Goal: Task Accomplishment & Management: Manage account settings

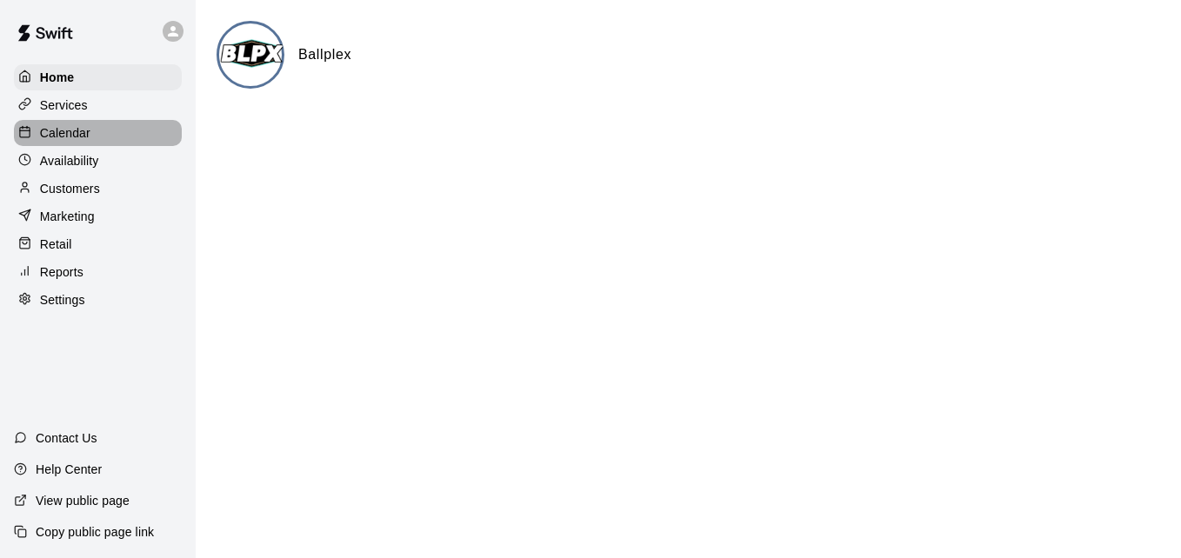
click at [146, 140] on div "Calendar" at bounding box center [98, 133] width 168 height 26
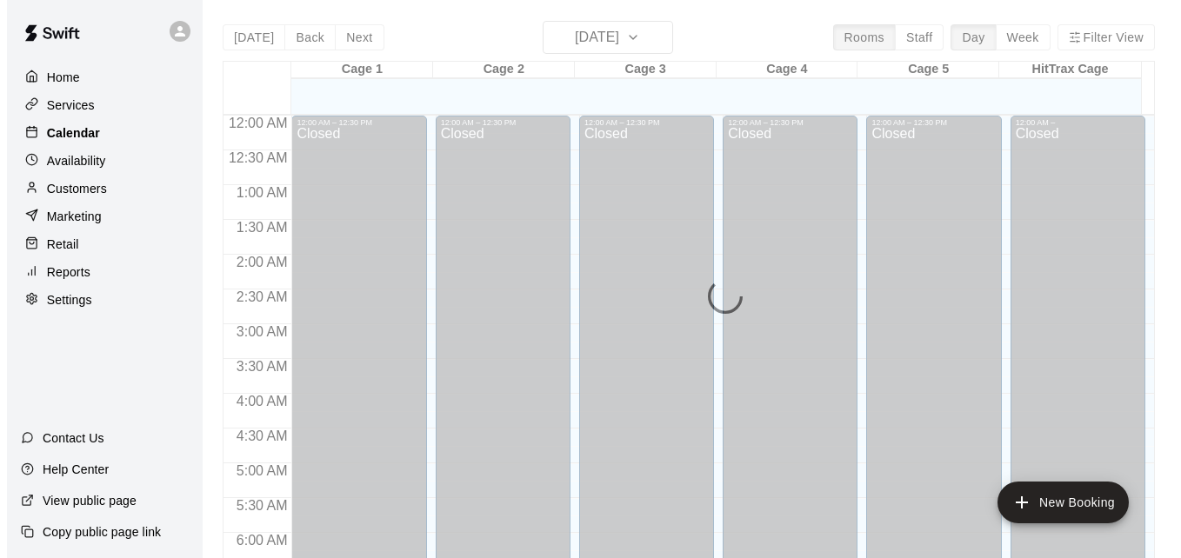
scroll to position [1154, 0]
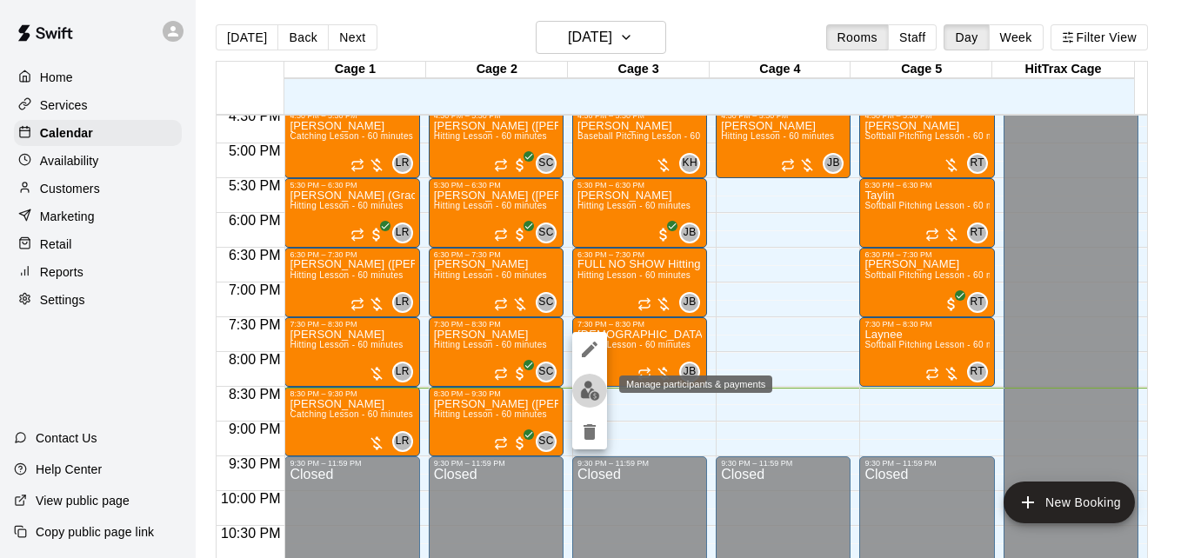
click at [590, 388] on img "edit" at bounding box center [590, 391] width 20 height 20
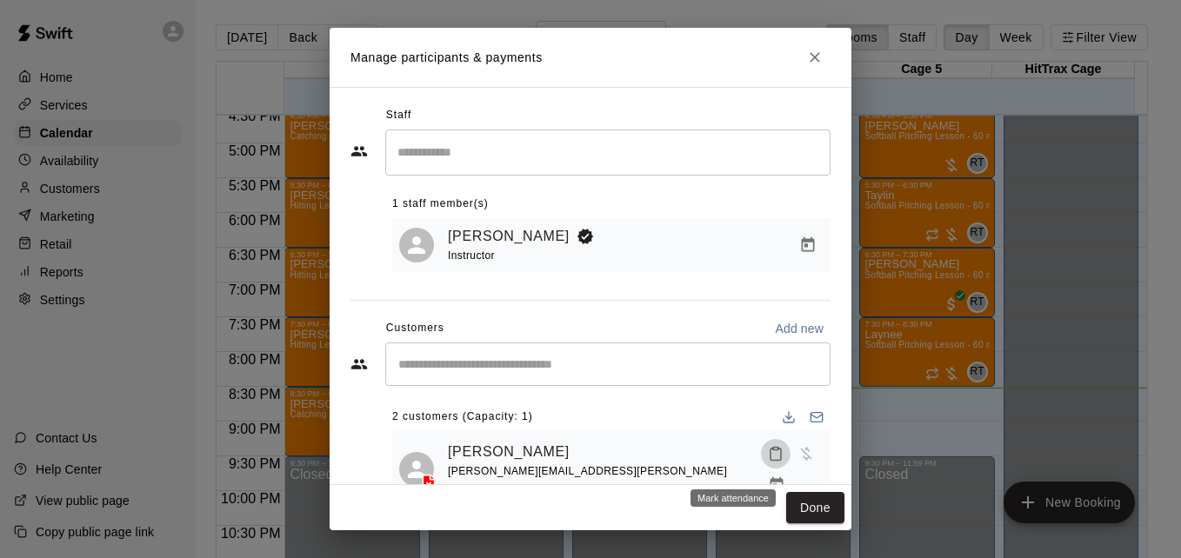
click at [768, 462] on icon "Mark attendance" at bounding box center [776, 454] width 16 height 16
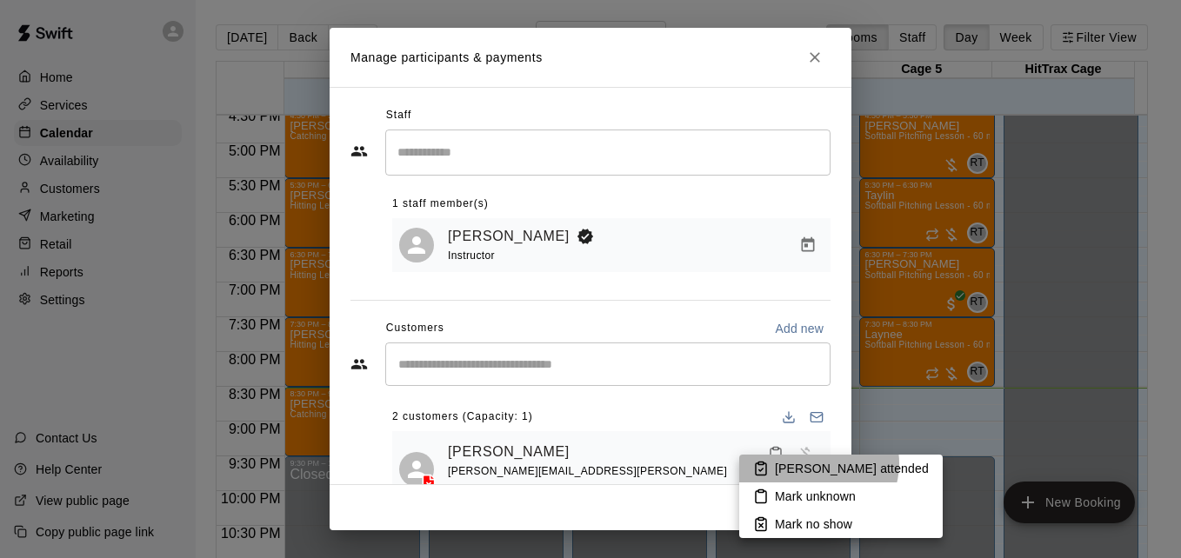
click at [817, 463] on p "[PERSON_NAME] attended" at bounding box center [852, 468] width 154 height 17
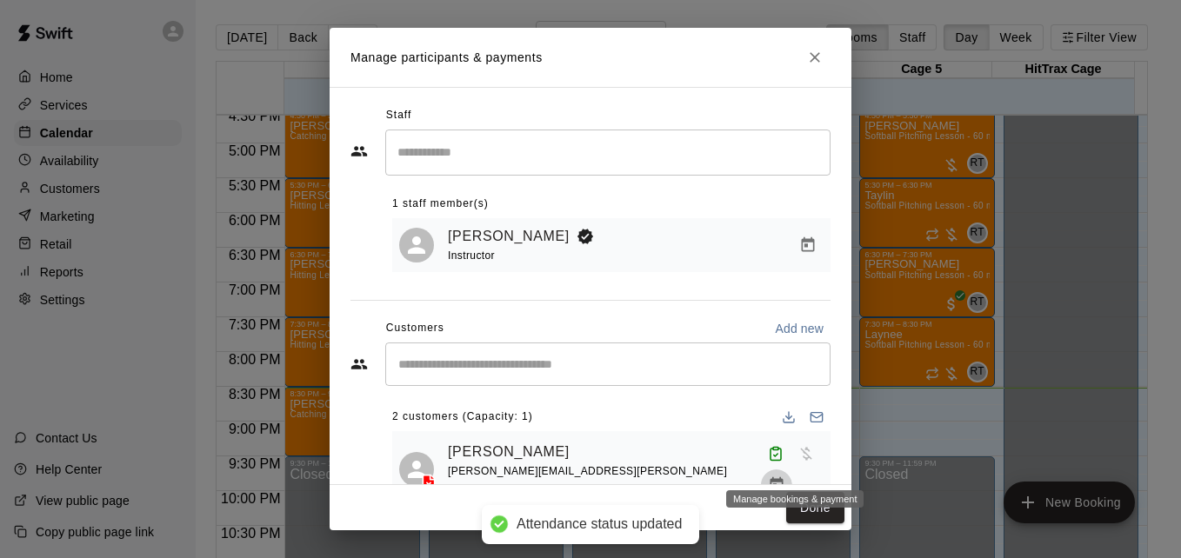
click at [782, 477] on icon "Manage bookings & payment" at bounding box center [775, 484] width 13 height 15
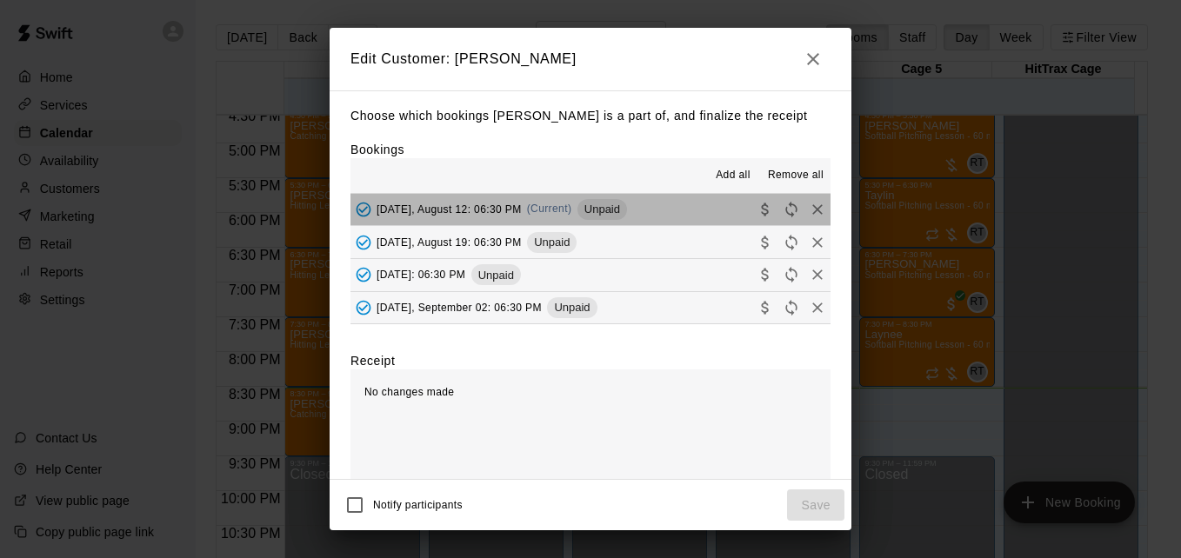
click at [666, 213] on button "[DATE], August 12: 06:30 PM (Current) Unpaid" at bounding box center [590, 210] width 480 height 32
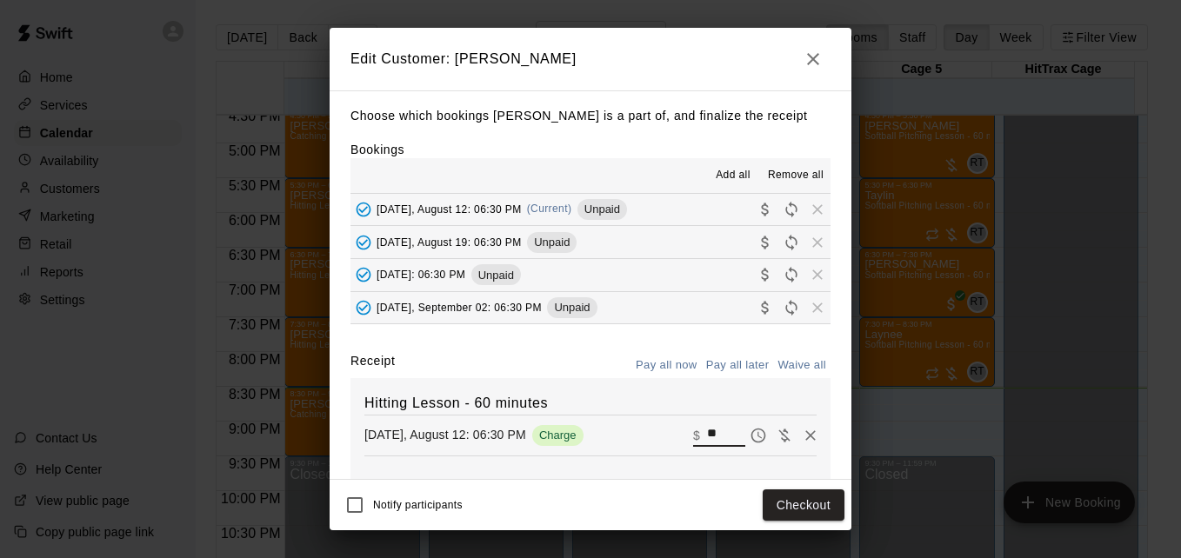
click at [707, 432] on input "**" at bounding box center [726, 435] width 38 height 23
type input "*"
click at [707, 432] on input "**" at bounding box center [726, 435] width 38 height 23
type input "**"
click at [816, 512] on button "Checkout" at bounding box center [803, 505] width 82 height 32
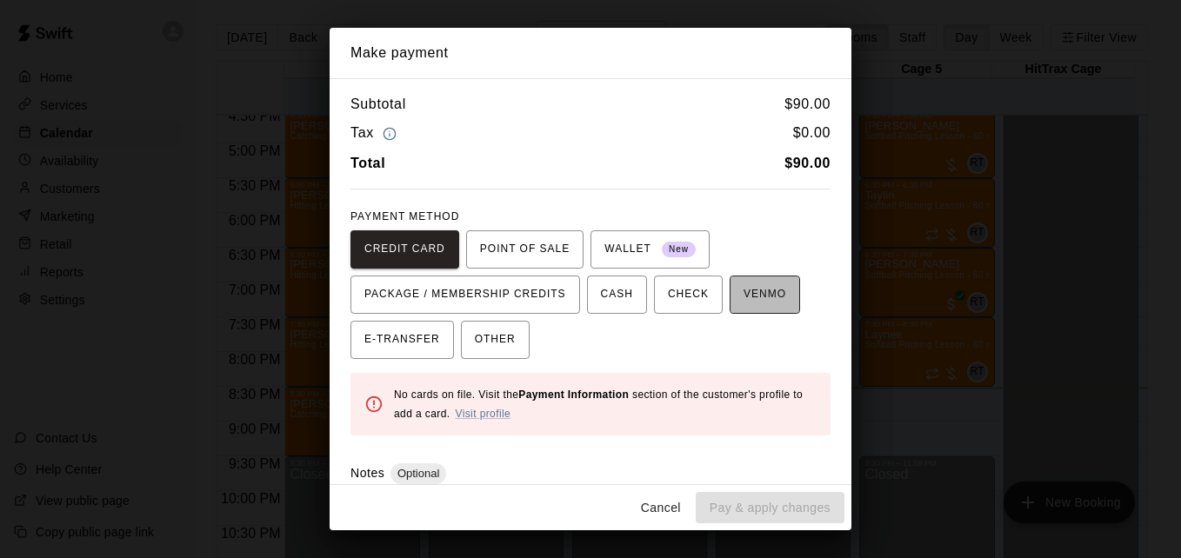
click at [751, 300] on span "VENMO" at bounding box center [764, 295] width 43 height 28
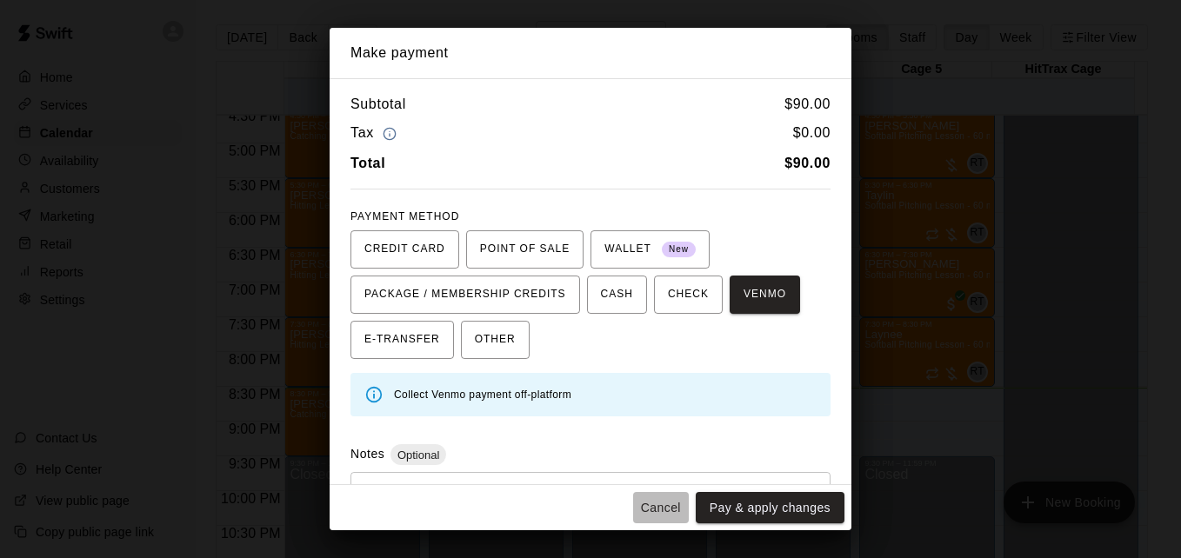
click at [665, 508] on button "Cancel" at bounding box center [661, 508] width 56 height 32
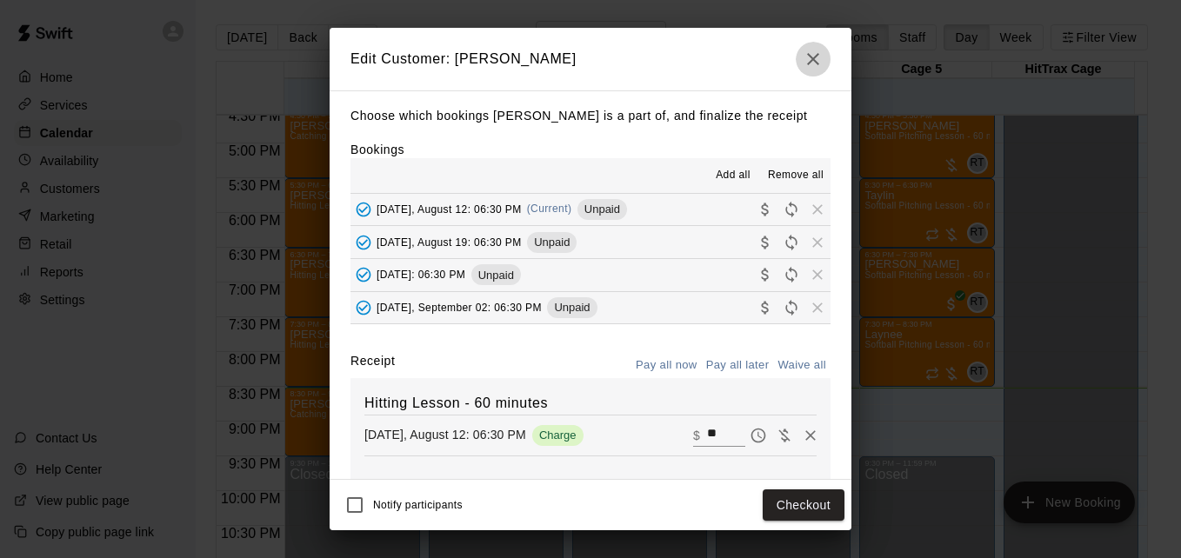
click at [809, 63] on icon "button" at bounding box center [813, 59] width 12 height 12
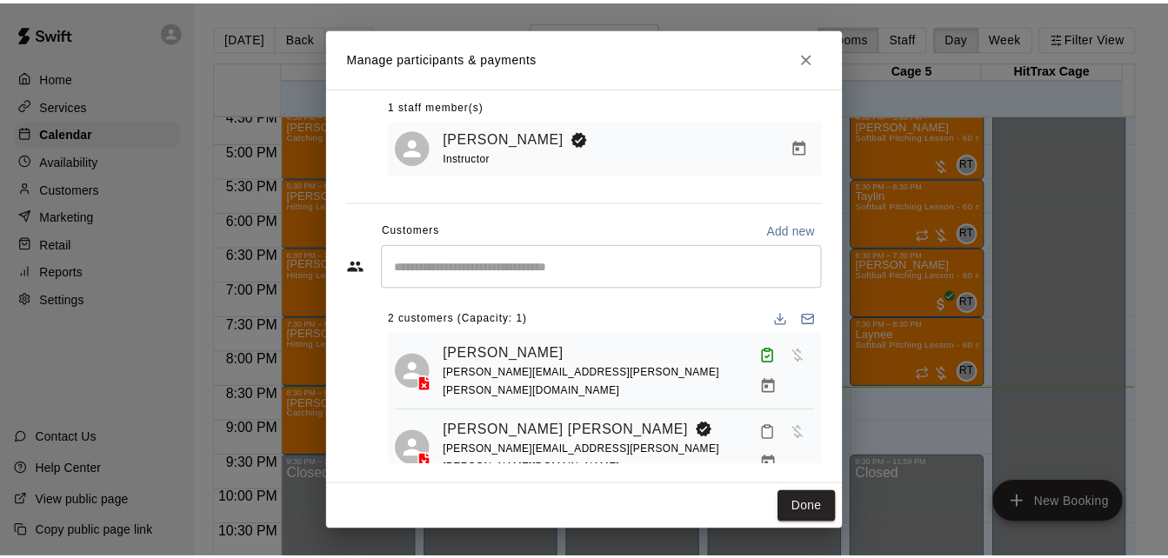
scroll to position [100, 0]
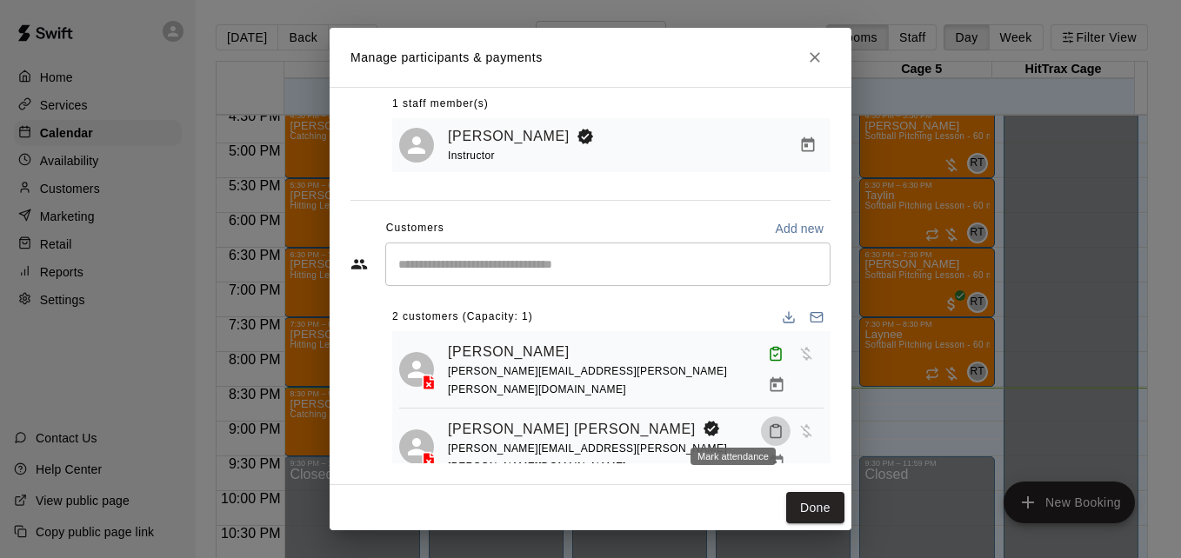
click at [768, 425] on icon "Mark attendance" at bounding box center [776, 431] width 16 height 16
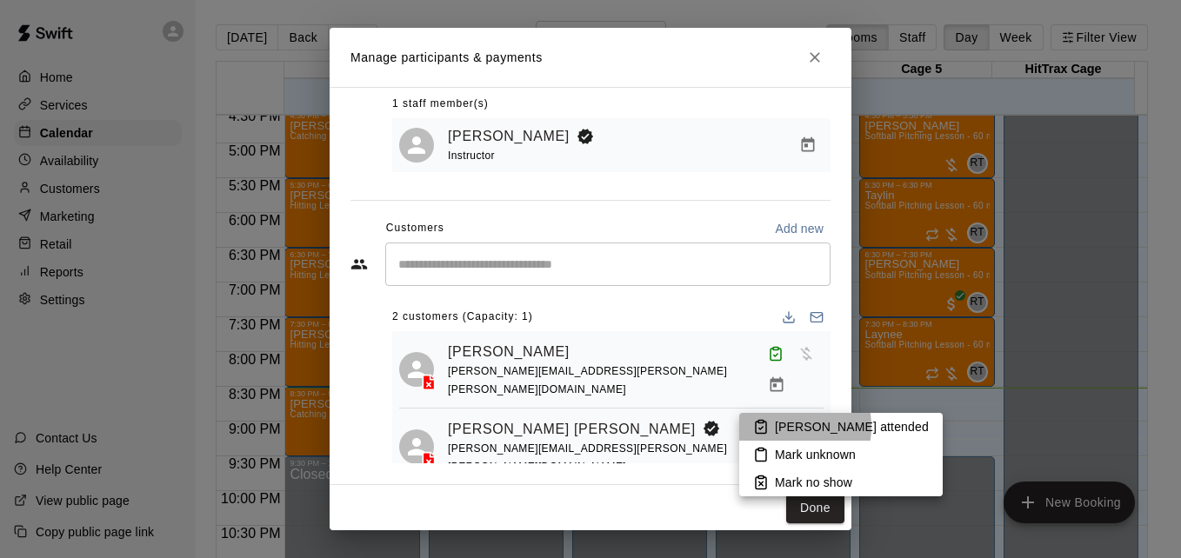
click at [770, 427] on li "[PERSON_NAME] attended" at bounding box center [840, 427] width 203 height 28
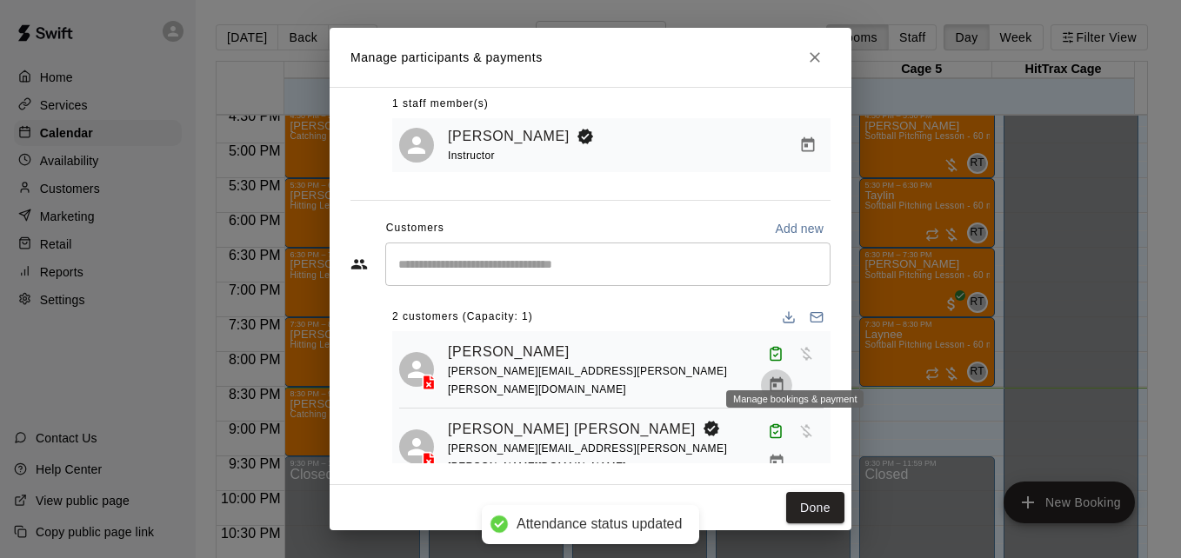
click at [785, 376] on icon "Manage bookings & payment" at bounding box center [776, 384] width 17 height 17
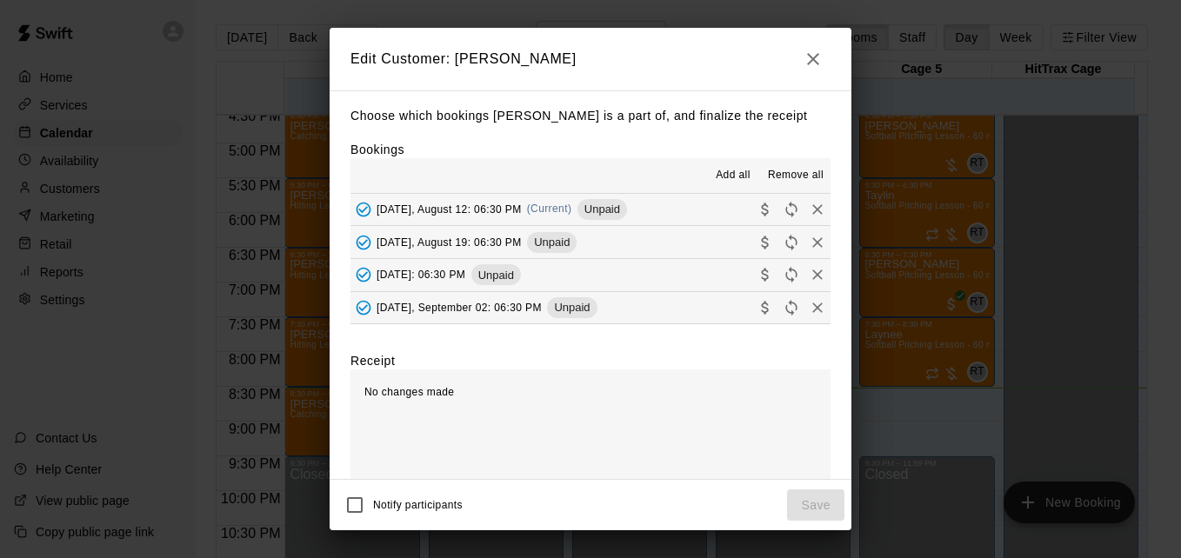
click at [675, 220] on button "[DATE], August 12: 06:30 PM (Current) Unpaid" at bounding box center [590, 210] width 480 height 32
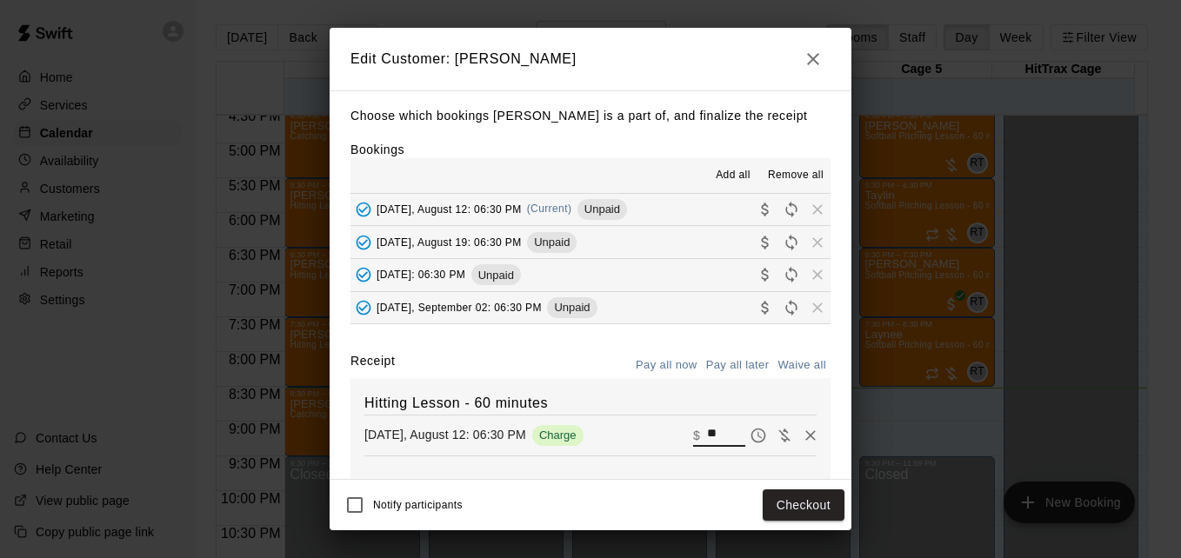
click at [710, 445] on input "**" at bounding box center [726, 435] width 38 height 23
type input "*"
type input "**"
click at [799, 495] on button "Checkout" at bounding box center [803, 505] width 82 height 32
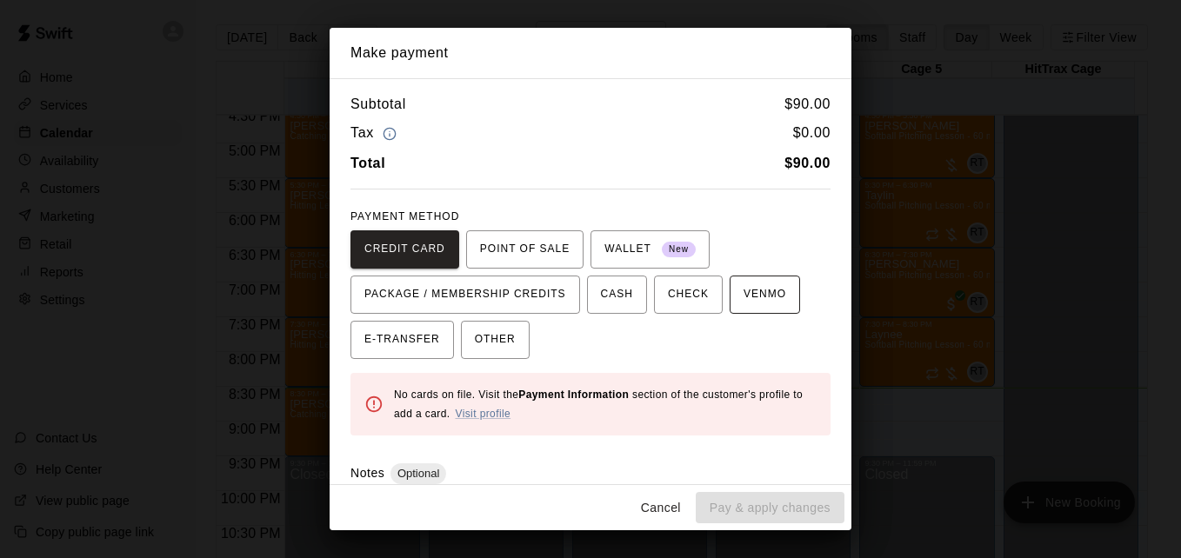
click at [743, 296] on span "VENMO" at bounding box center [764, 295] width 43 height 28
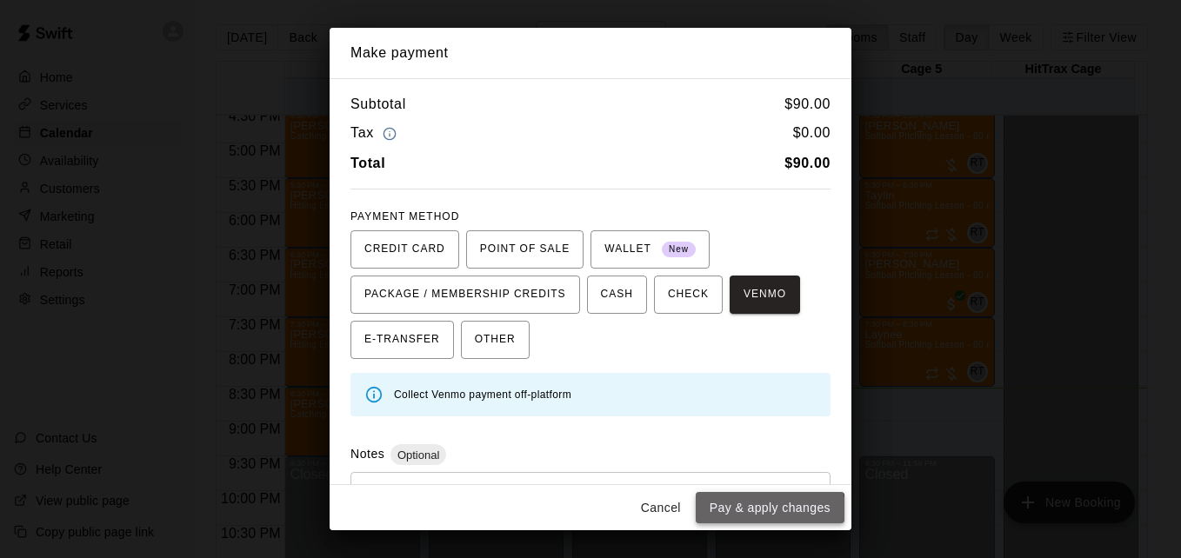
click at [761, 515] on button "Pay & apply changes" at bounding box center [769, 508] width 149 height 32
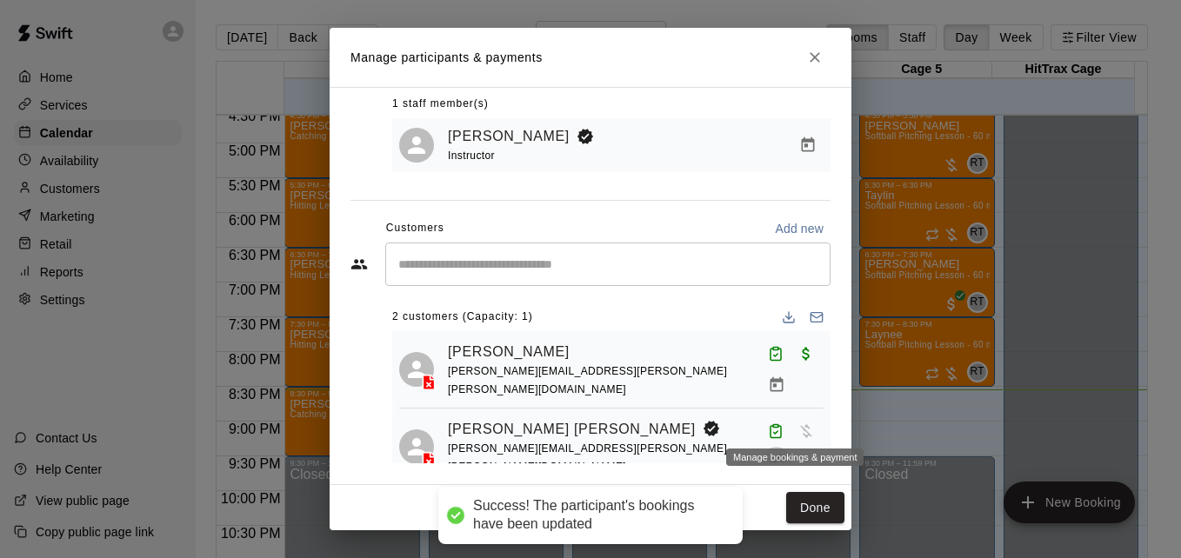
click at [782, 455] on icon "Manage bookings & payment" at bounding box center [775, 462] width 13 height 15
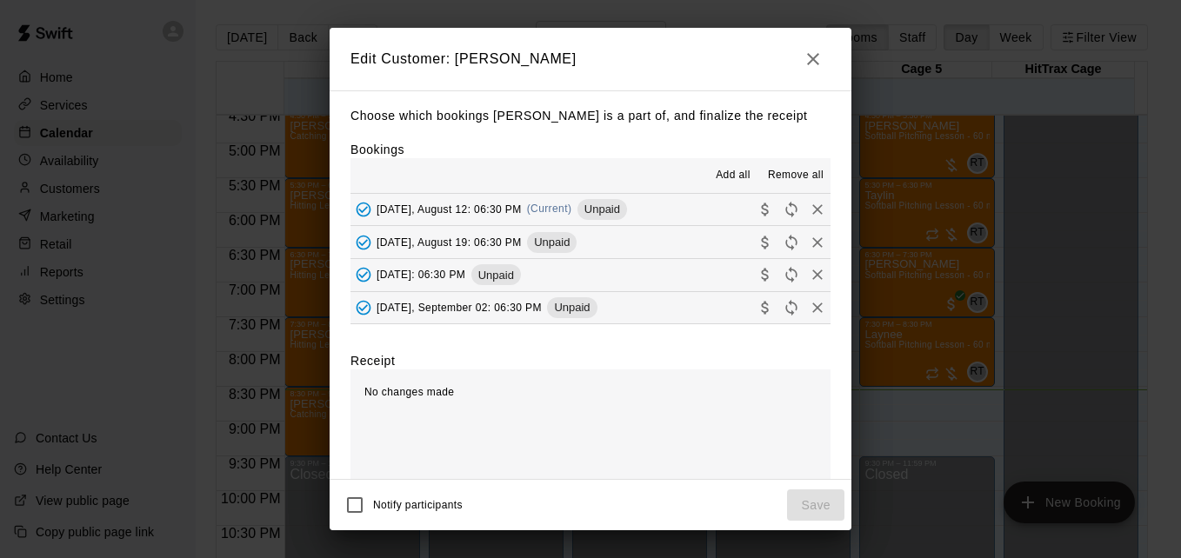
click at [660, 216] on button "[DATE], August 12: 06:30 PM (Current) Unpaid" at bounding box center [590, 210] width 480 height 32
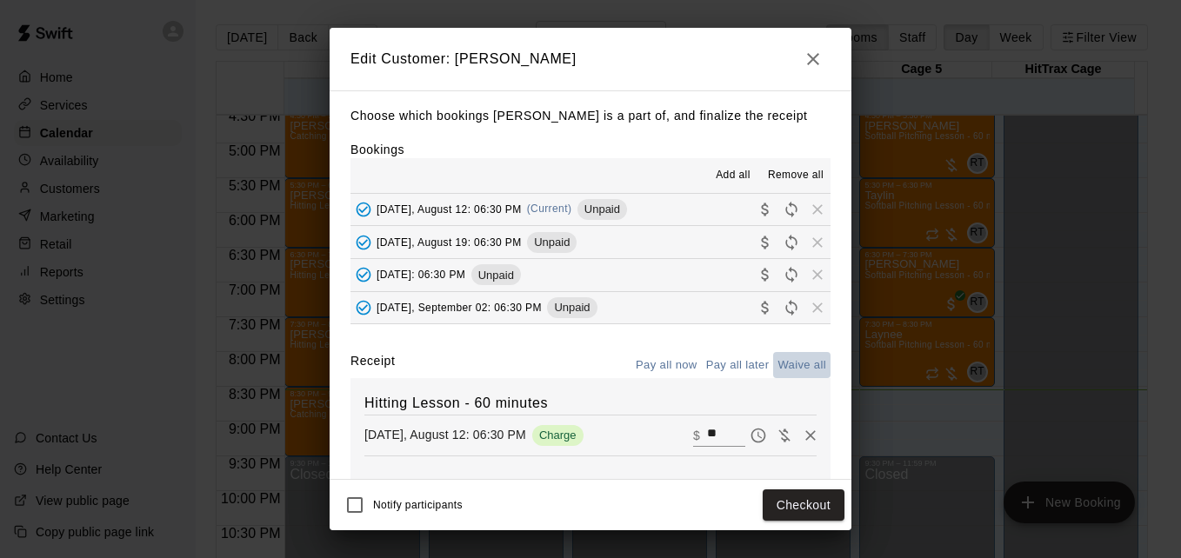
click at [780, 364] on button "Waive all" at bounding box center [801, 365] width 57 height 27
type input "*"
click at [810, 499] on button "Save" at bounding box center [815, 505] width 57 height 32
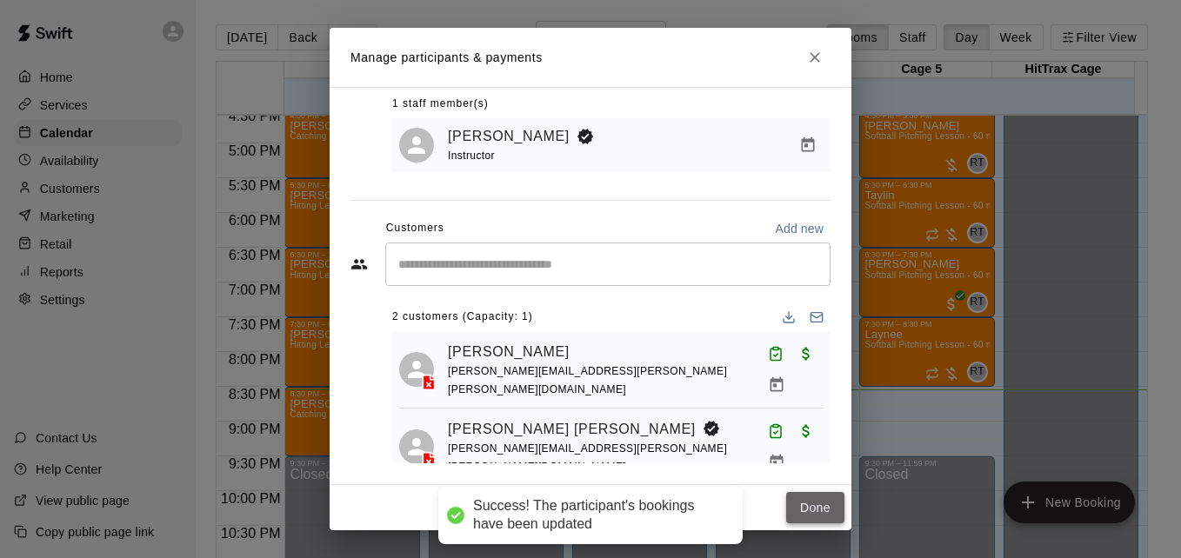
click at [801, 507] on button "Done" at bounding box center [815, 508] width 58 height 32
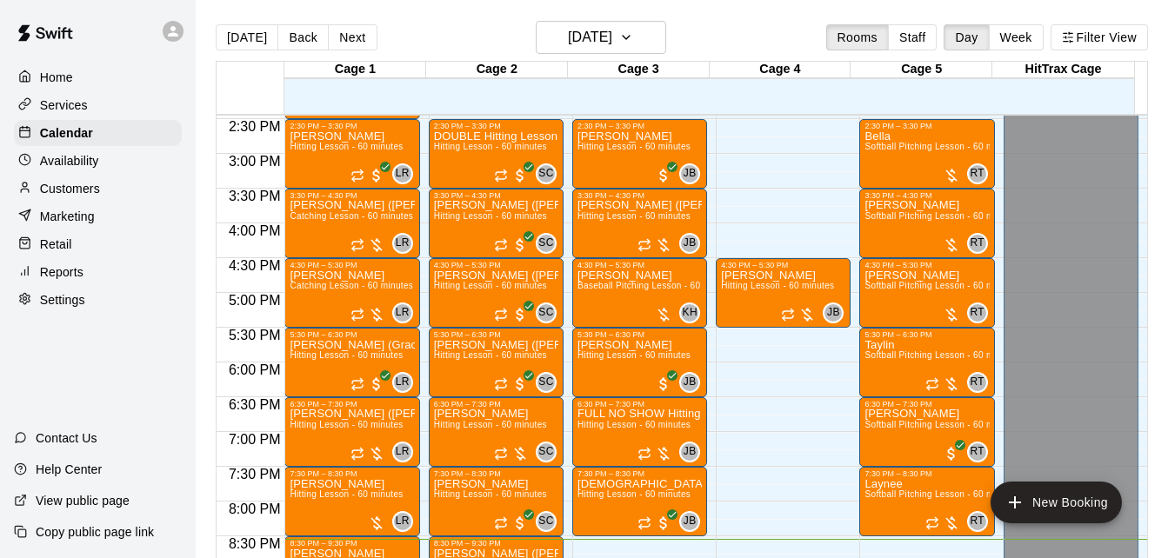
scroll to position [981, 0]
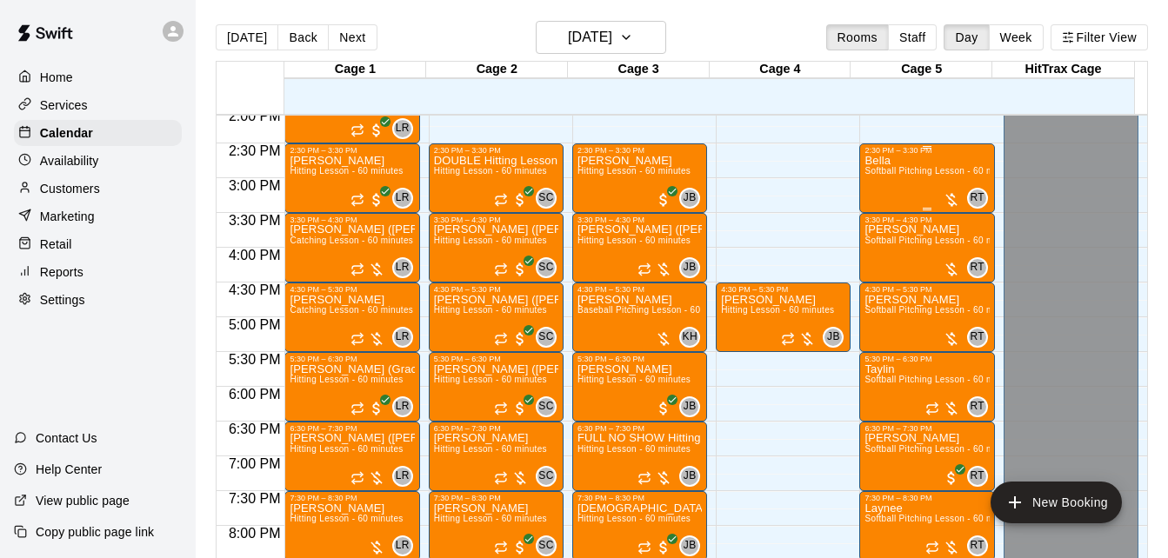
click at [895, 185] on div "Bella Softball Pitching Lesson - 60 minutes" at bounding box center [926, 434] width 124 height 558
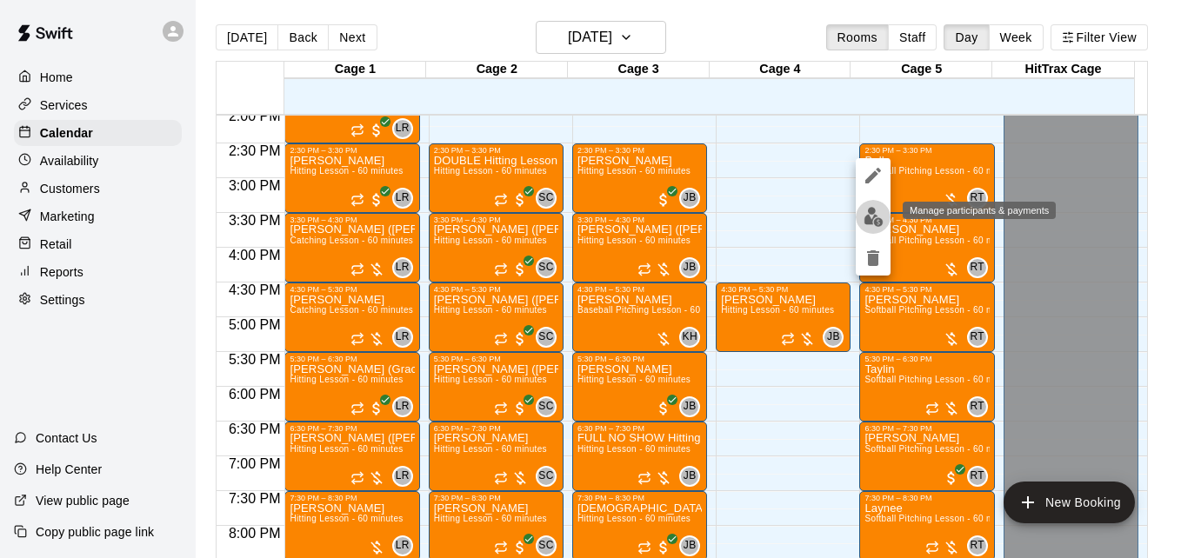
click at [877, 214] on img "edit" at bounding box center [873, 217] width 20 height 20
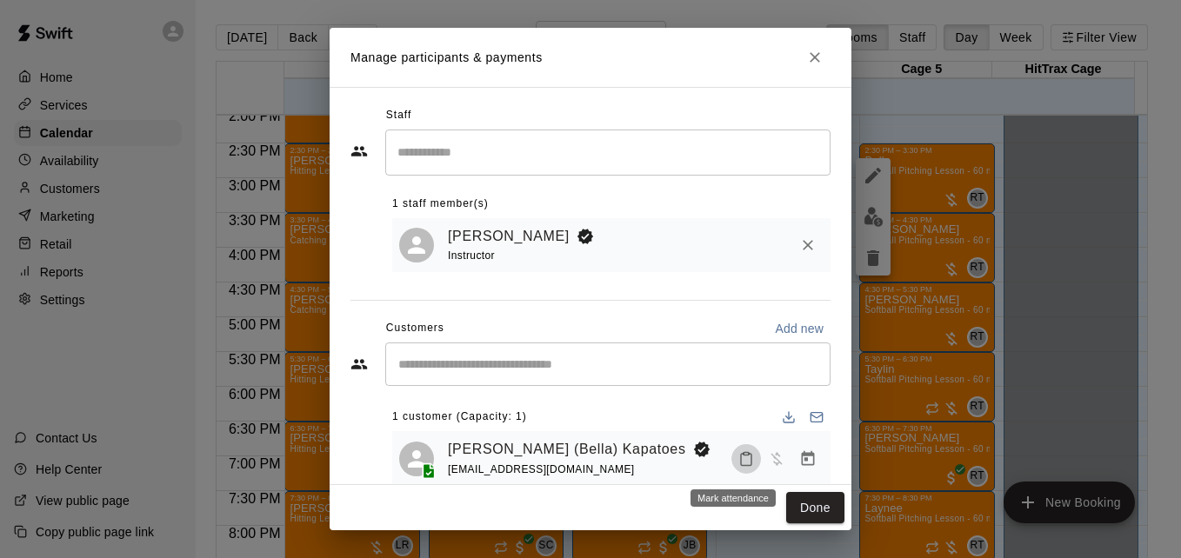
click at [738, 466] on icon "Mark attendance" at bounding box center [746, 459] width 16 height 16
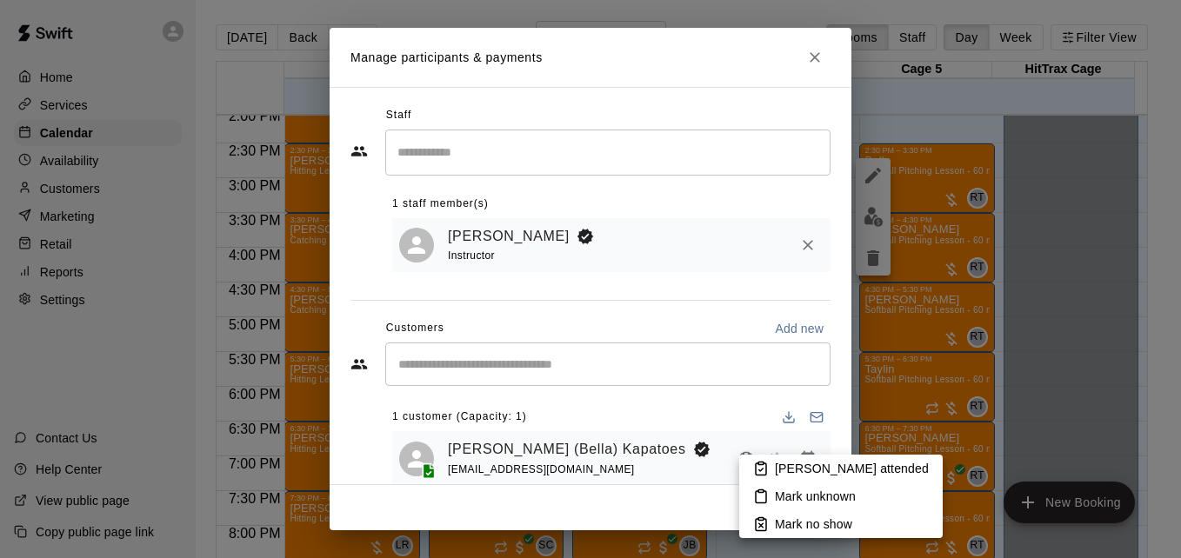
click at [788, 462] on p "[PERSON_NAME] attended" at bounding box center [852, 468] width 154 height 17
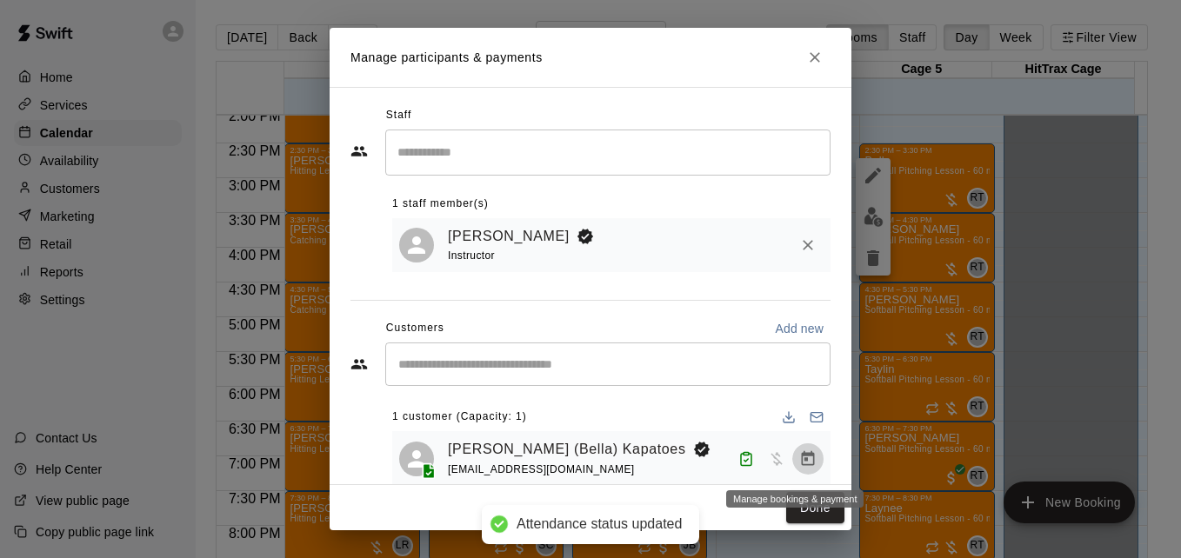
click at [802, 463] on icon "Manage bookings & payment" at bounding box center [808, 457] width 13 height 15
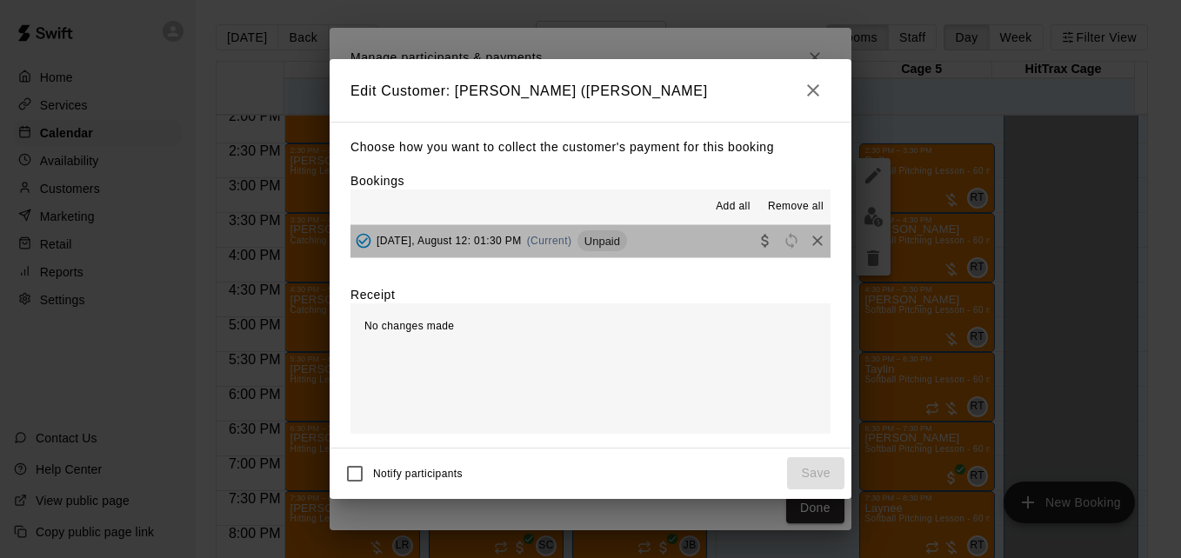
click at [655, 247] on button "[DATE], August 12: 01:30 PM (Current) Unpaid" at bounding box center [590, 241] width 480 height 32
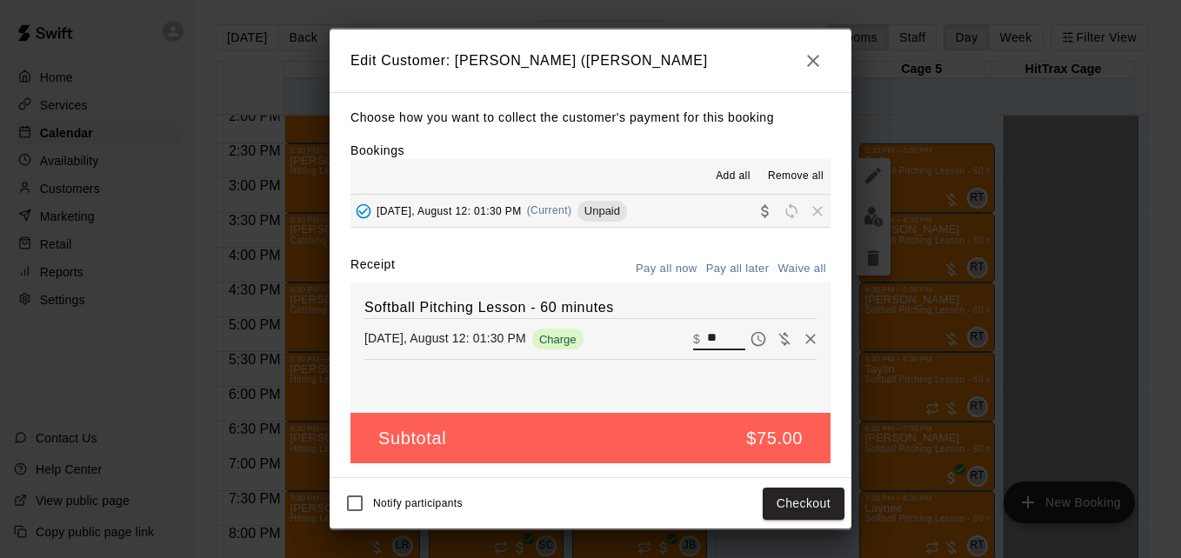
click at [713, 339] on input "**" at bounding box center [726, 339] width 38 height 23
type input "**"
click at [822, 507] on button "Checkout" at bounding box center [803, 504] width 82 height 32
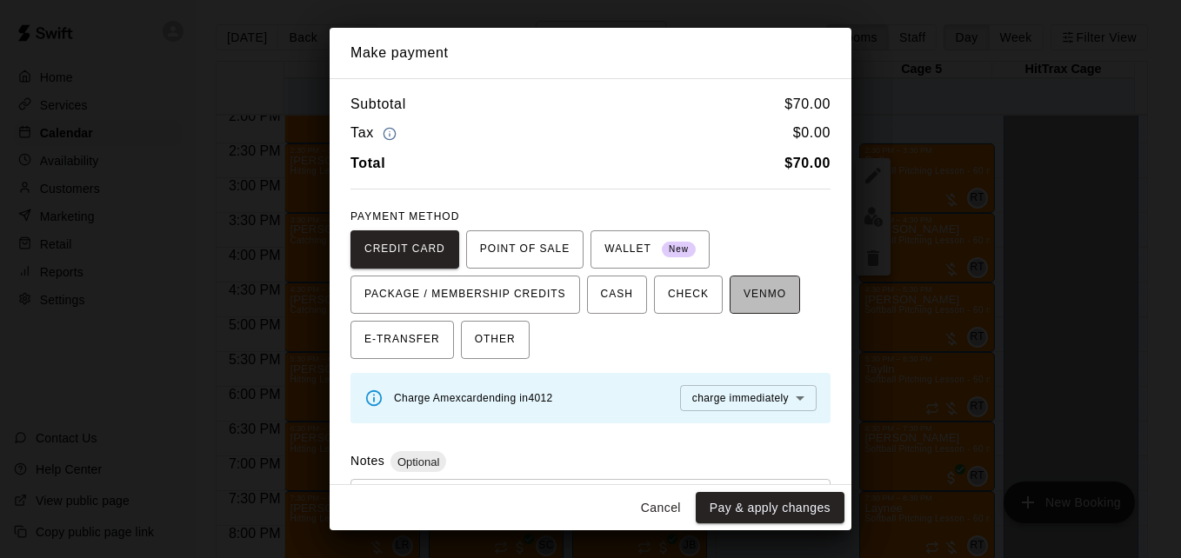
click at [752, 303] on span "VENMO" at bounding box center [764, 295] width 43 height 28
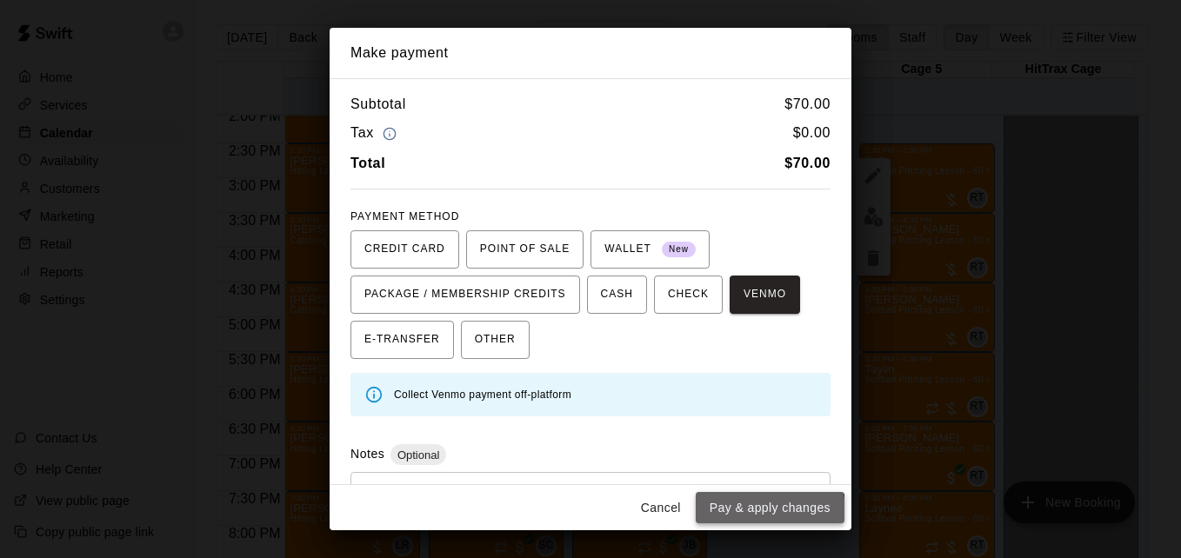
click at [746, 512] on button "Pay & apply changes" at bounding box center [769, 508] width 149 height 32
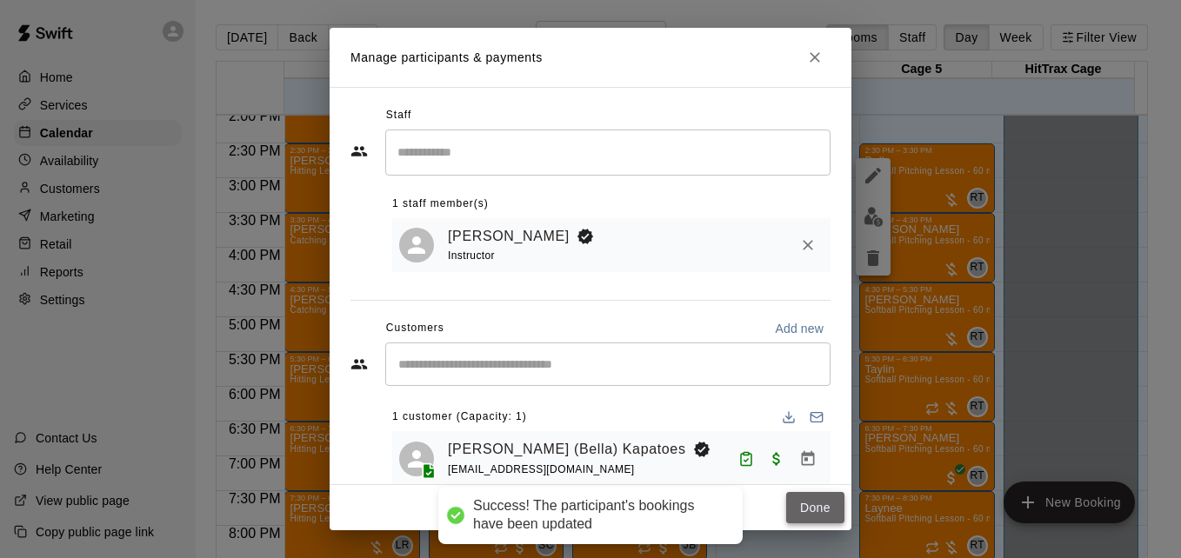
click at [809, 507] on button "Done" at bounding box center [815, 508] width 58 height 32
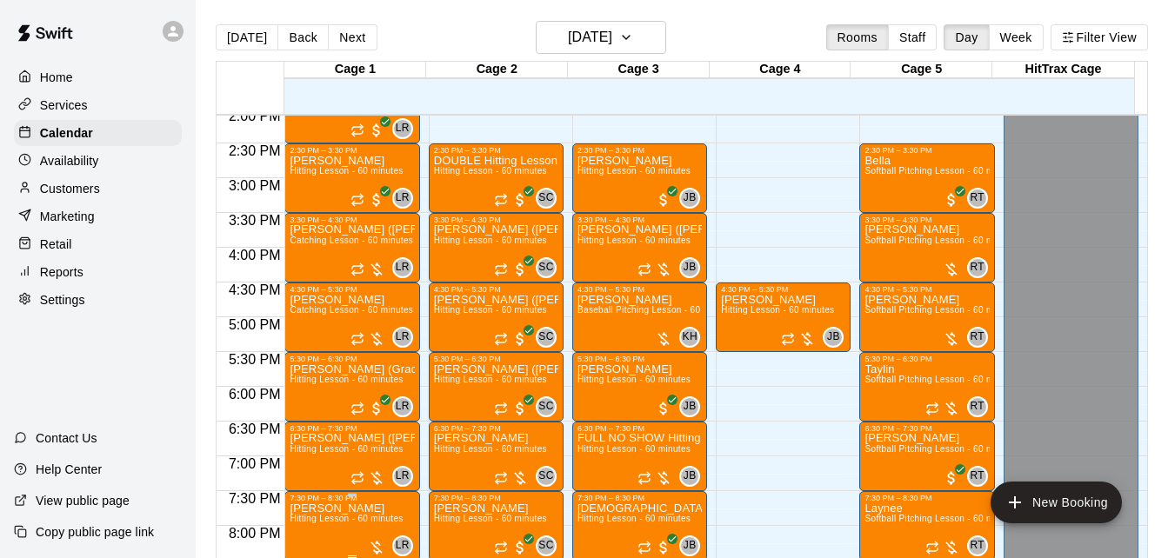
click at [326, 509] on p "[PERSON_NAME]" at bounding box center [345, 509] width 113 height 0
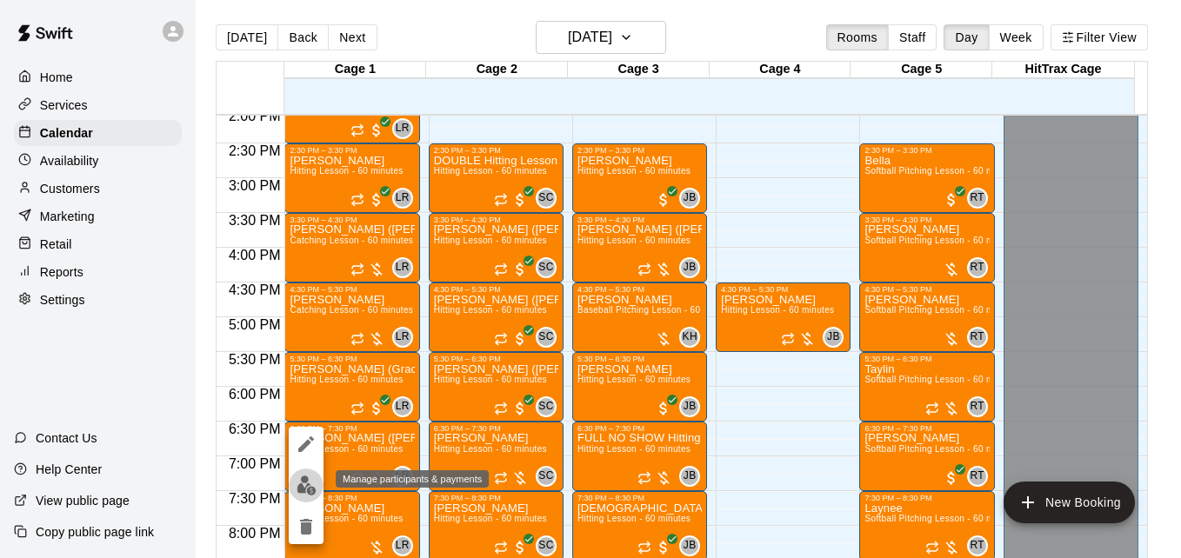
click at [309, 492] on img "edit" at bounding box center [306, 486] width 20 height 20
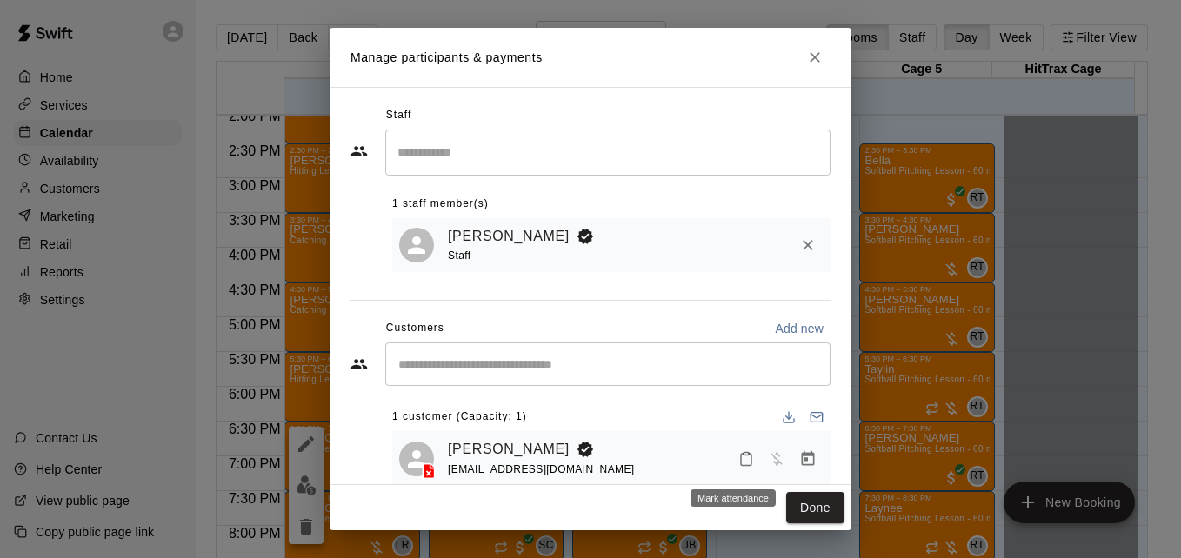
click at [738, 464] on icon "Mark attendance" at bounding box center [746, 459] width 16 height 16
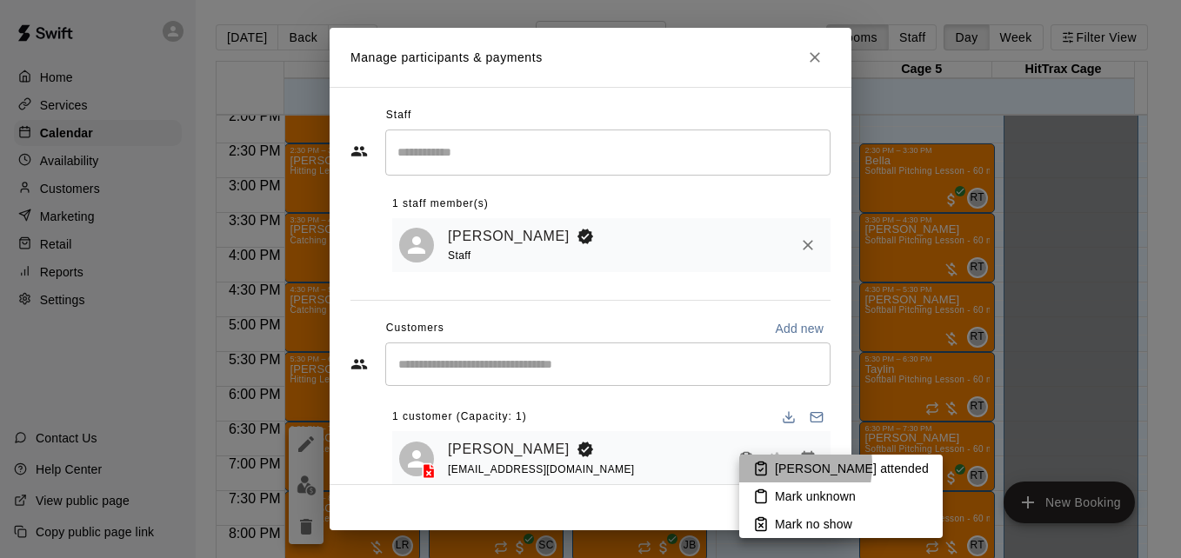
click at [768, 465] on li "[PERSON_NAME] attended" at bounding box center [840, 469] width 203 height 28
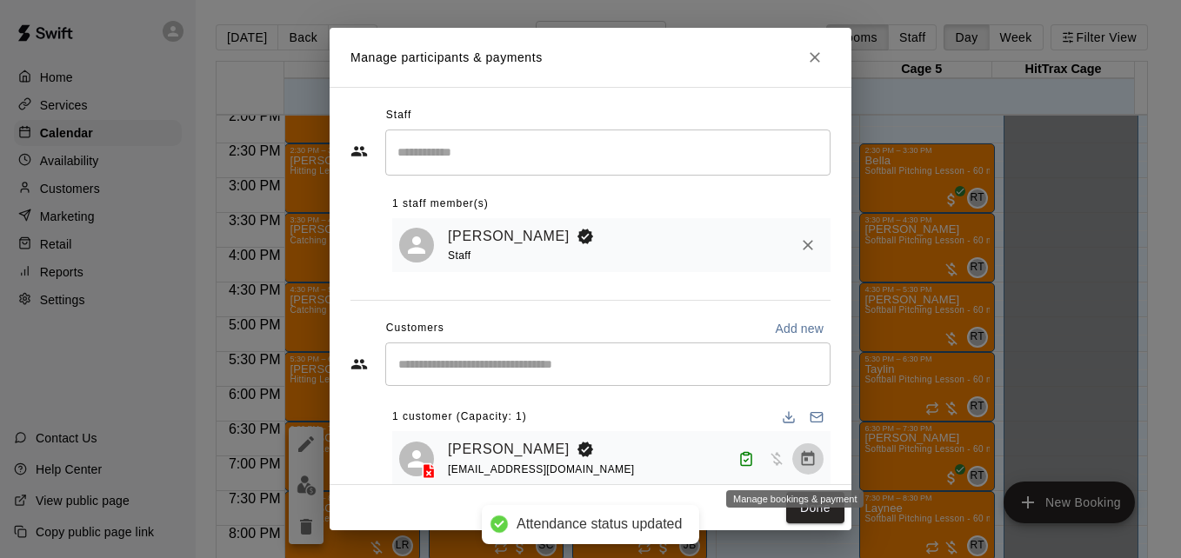
click at [802, 463] on icon "Manage bookings & payment" at bounding box center [808, 457] width 13 height 15
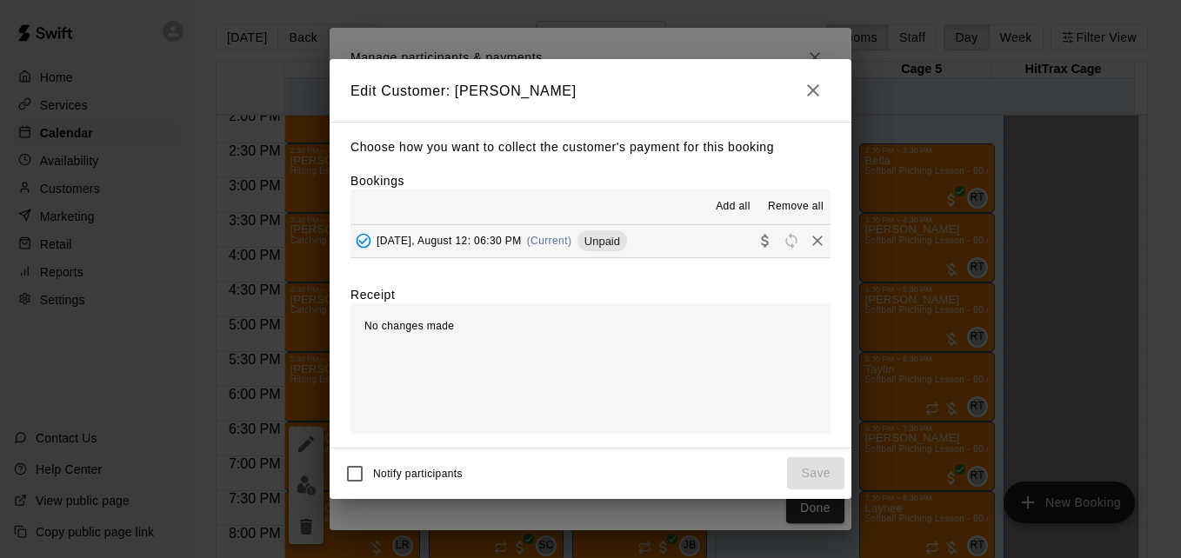
click at [675, 255] on button "[DATE], August 12: 06:30 PM (Current) Unpaid" at bounding box center [590, 241] width 480 height 32
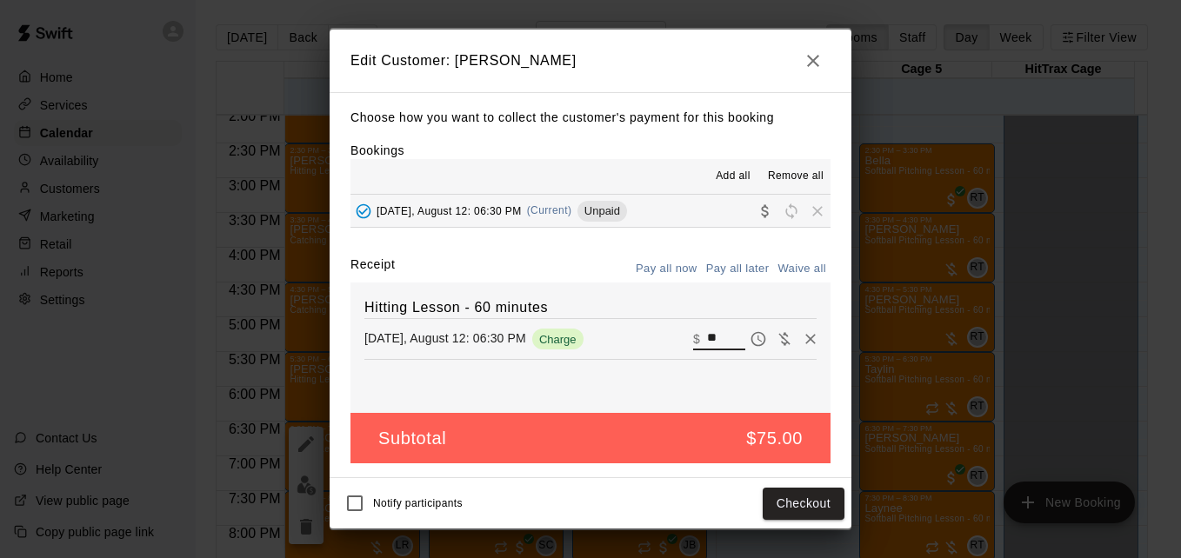
click at [709, 345] on input "**" at bounding box center [726, 339] width 38 height 23
type input "*"
type input "**"
click at [814, 505] on button "Checkout" at bounding box center [803, 504] width 82 height 32
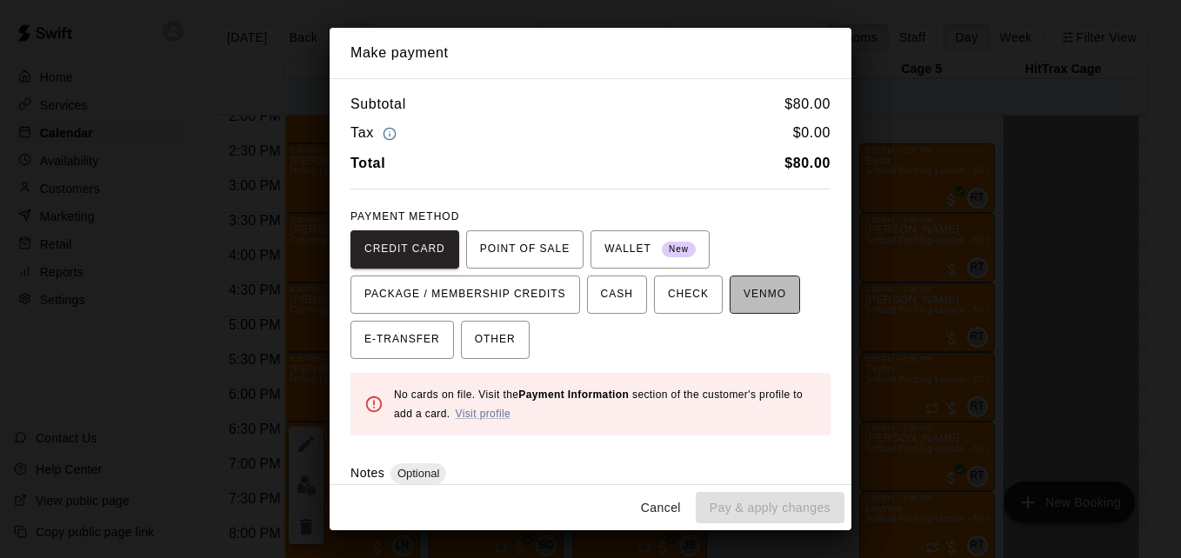
click at [752, 305] on span "VENMO" at bounding box center [764, 295] width 43 height 28
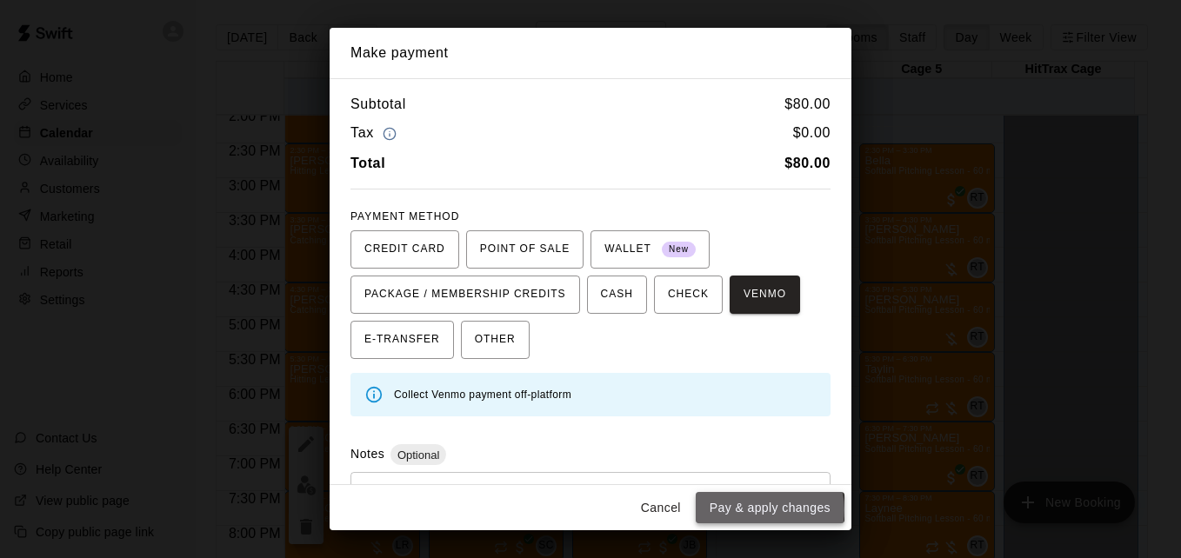
click at [762, 509] on button "Pay & apply changes" at bounding box center [769, 508] width 149 height 32
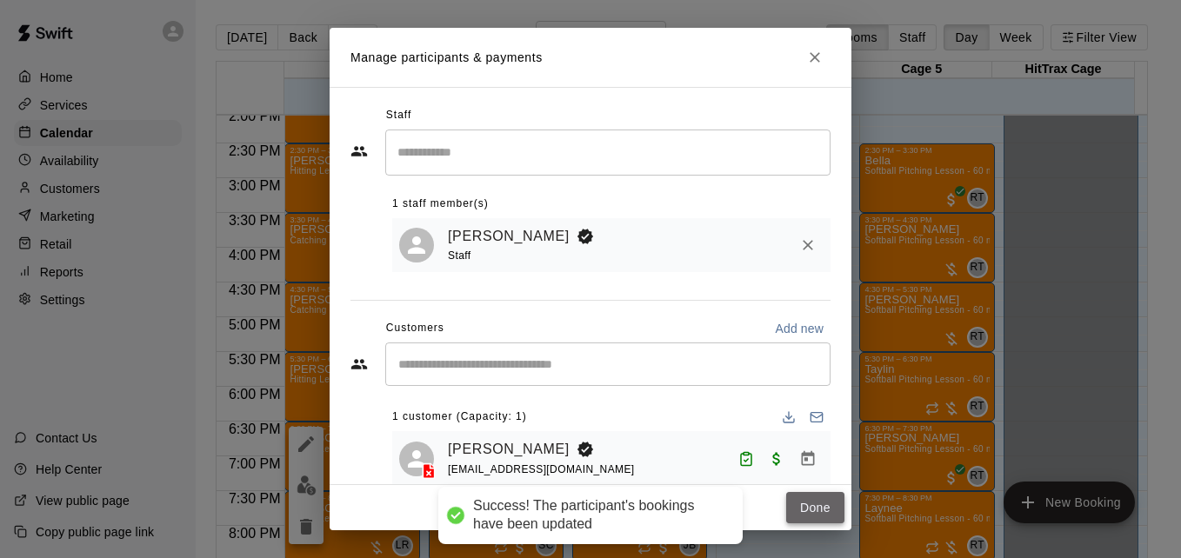
click at [812, 502] on button "Done" at bounding box center [815, 508] width 58 height 32
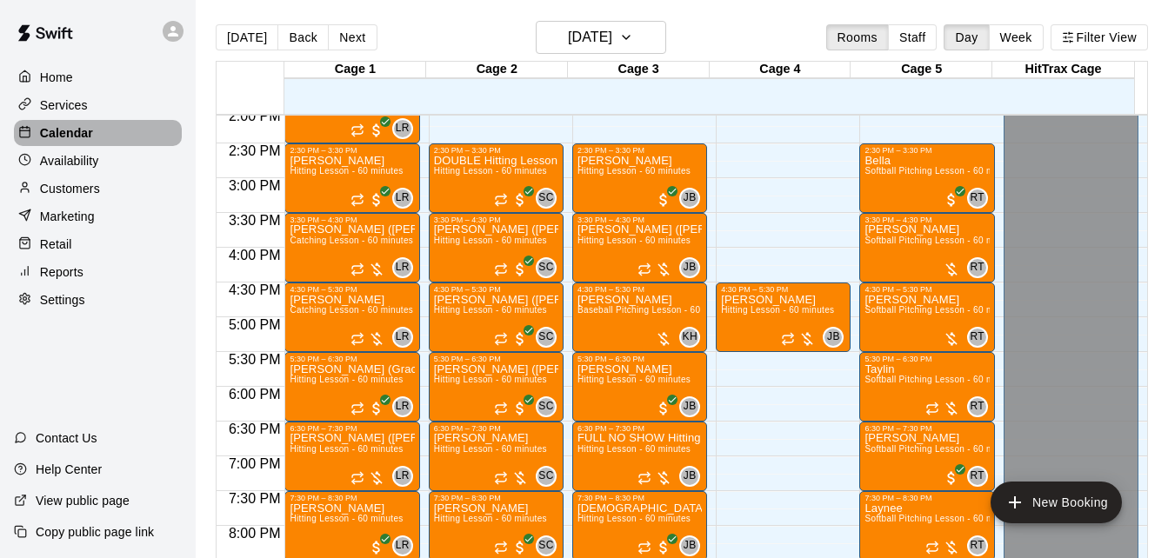
click at [130, 144] on div "Calendar" at bounding box center [98, 133] width 168 height 26
click at [243, 42] on button "[DATE]" at bounding box center [247, 37] width 63 height 26
click at [350, 42] on button "Next" at bounding box center [352, 37] width 49 height 26
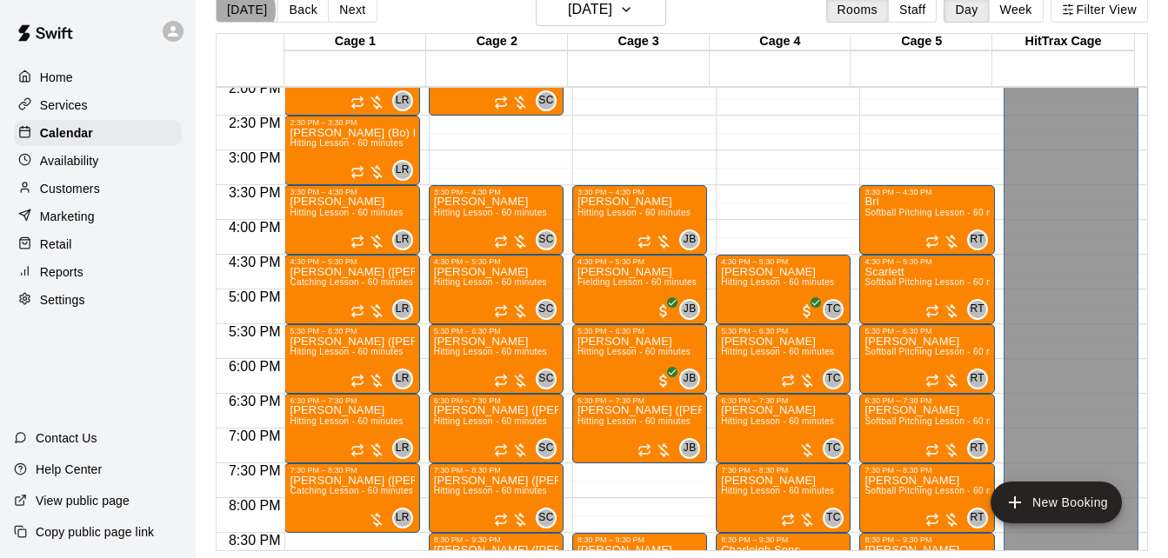
click at [240, 10] on button "[DATE]" at bounding box center [247, 10] width 63 height 26
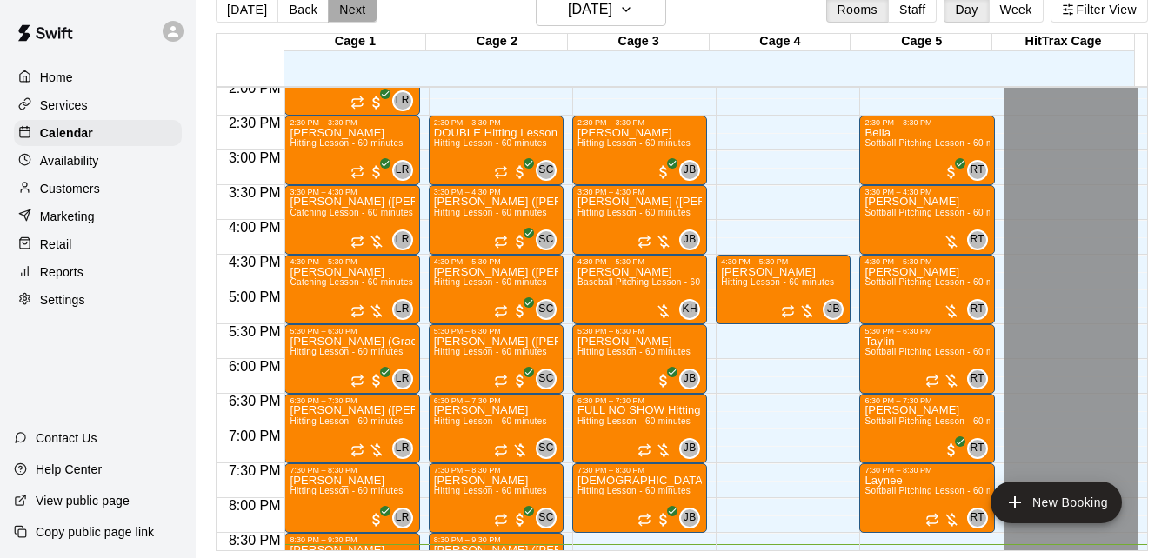
click at [346, 3] on button "Next" at bounding box center [352, 10] width 49 height 26
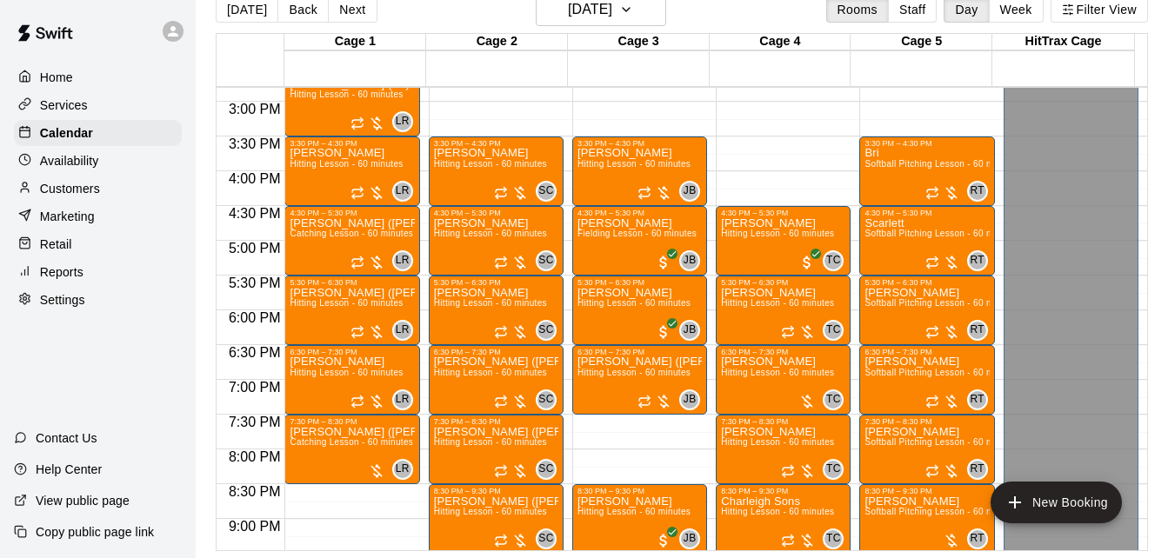
scroll to position [1030, 0]
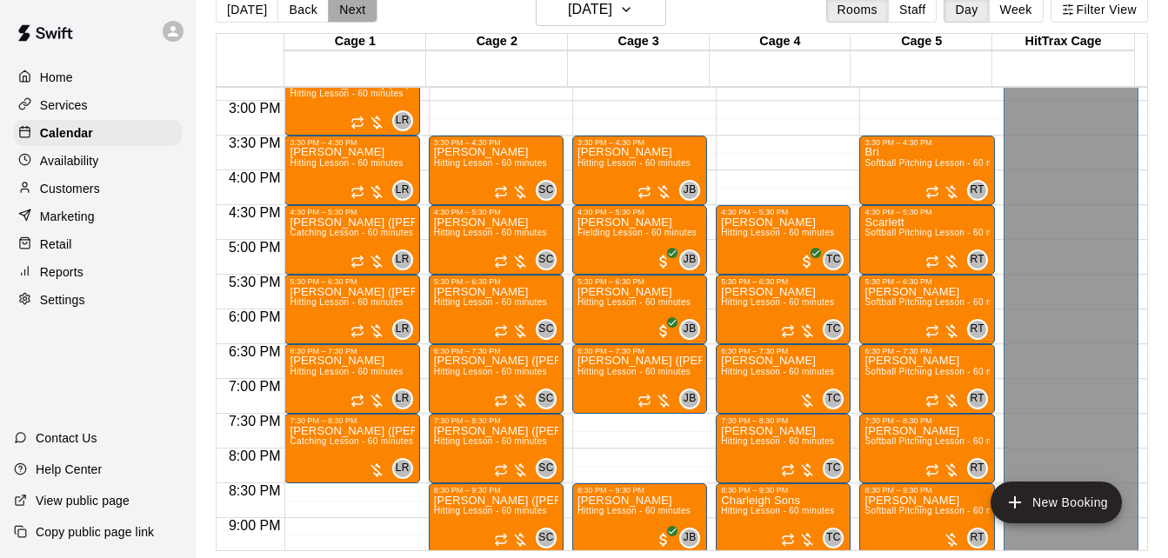
click at [356, 23] on button "Next" at bounding box center [352, 10] width 49 height 26
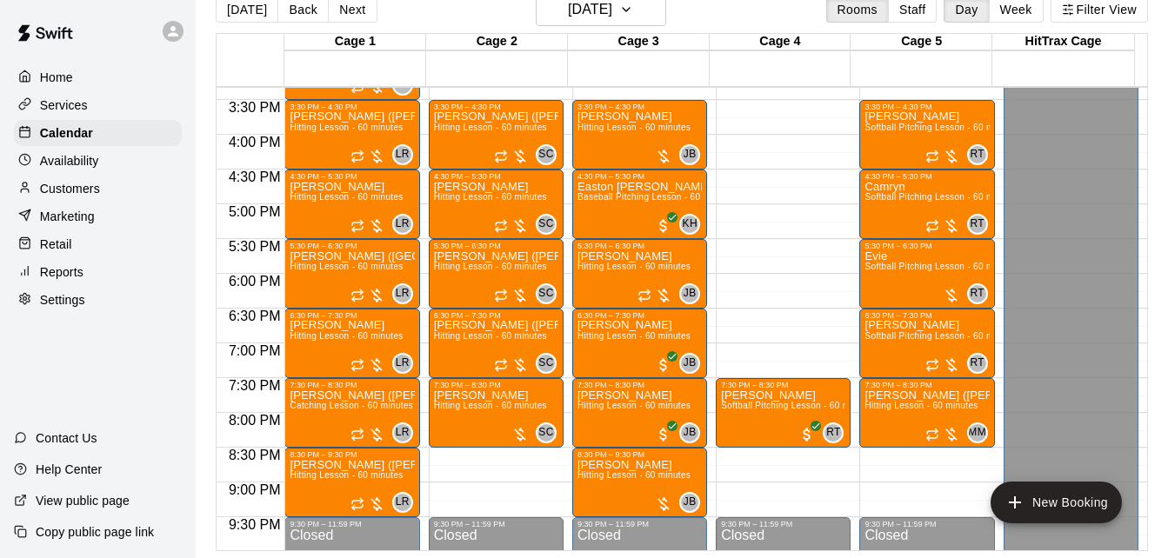
scroll to position [1100, 0]
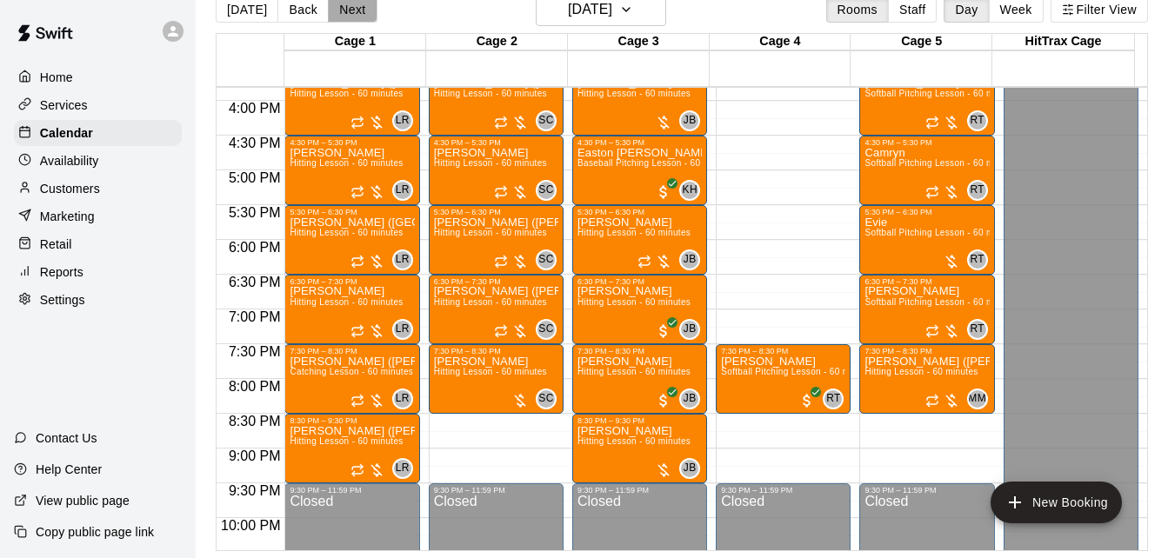
click at [333, 6] on button "Next" at bounding box center [352, 10] width 49 height 26
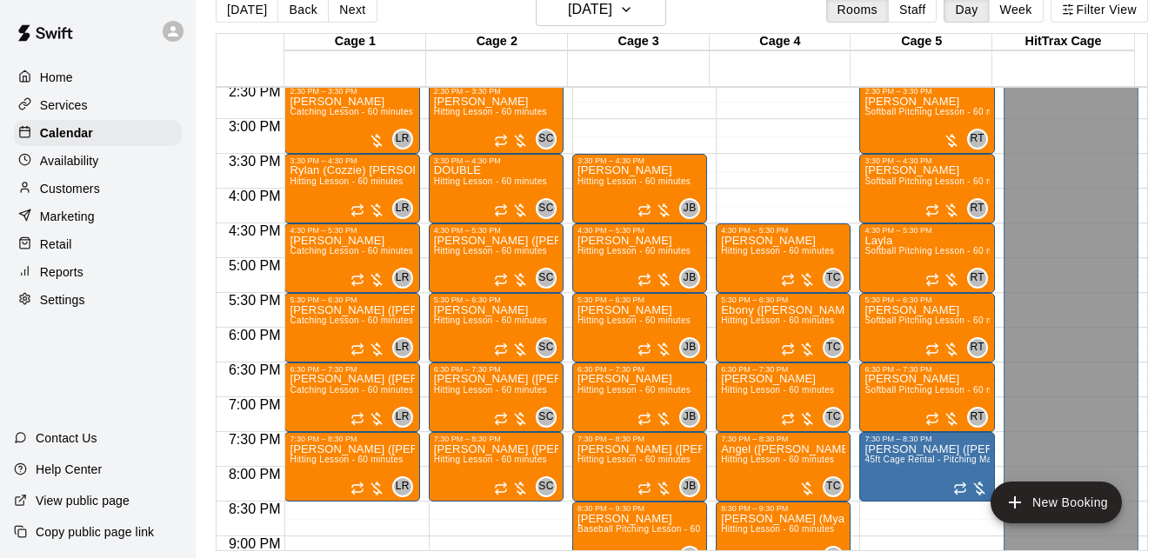
scroll to position [995, 0]
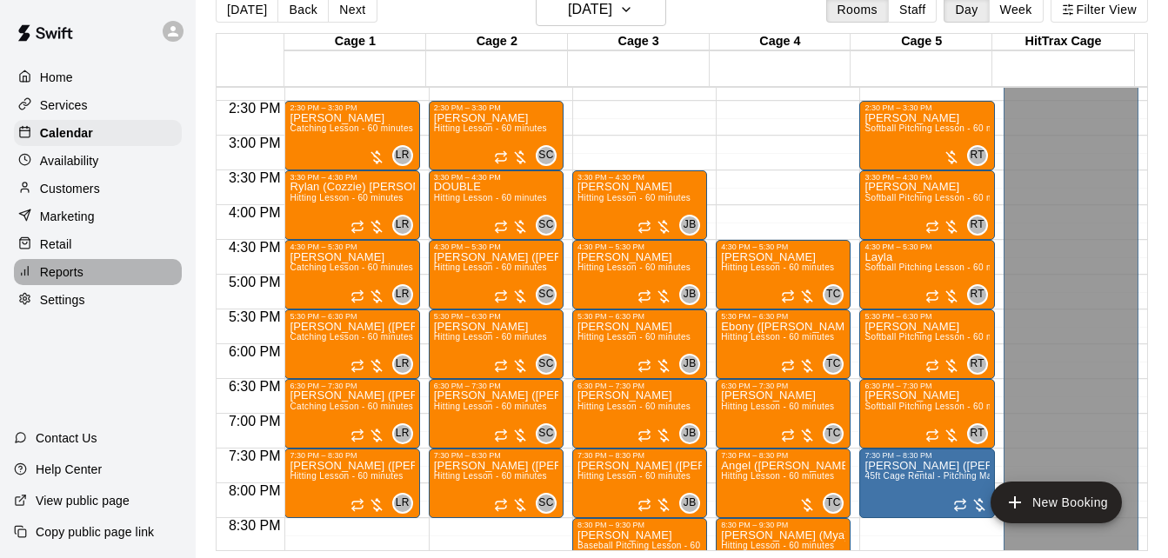
click at [63, 274] on p "Reports" at bounding box center [61, 271] width 43 height 17
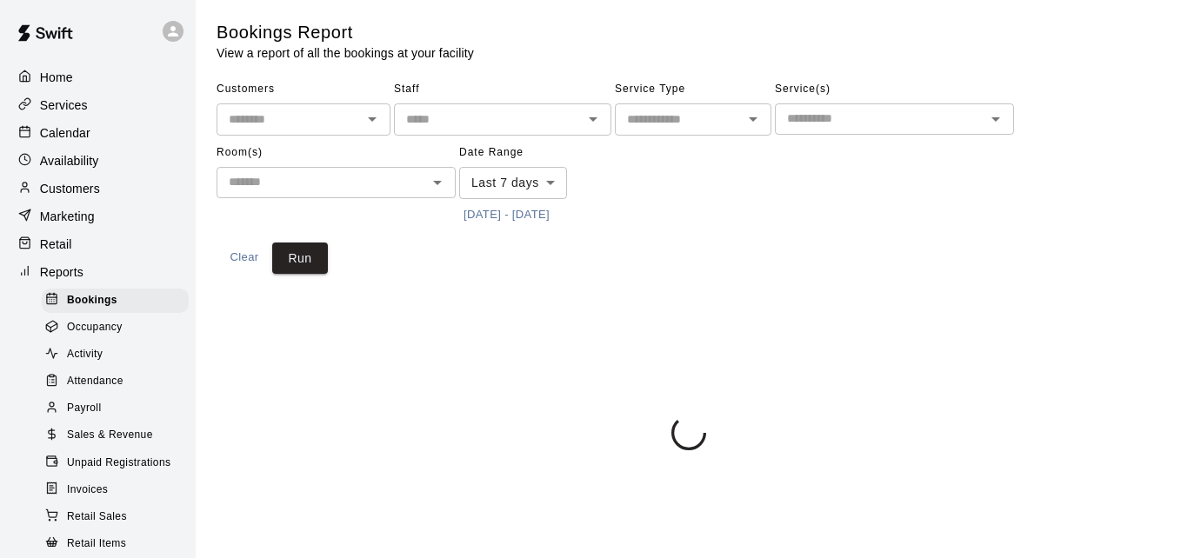
click at [91, 359] on span "Activity" at bounding box center [85, 354] width 36 height 17
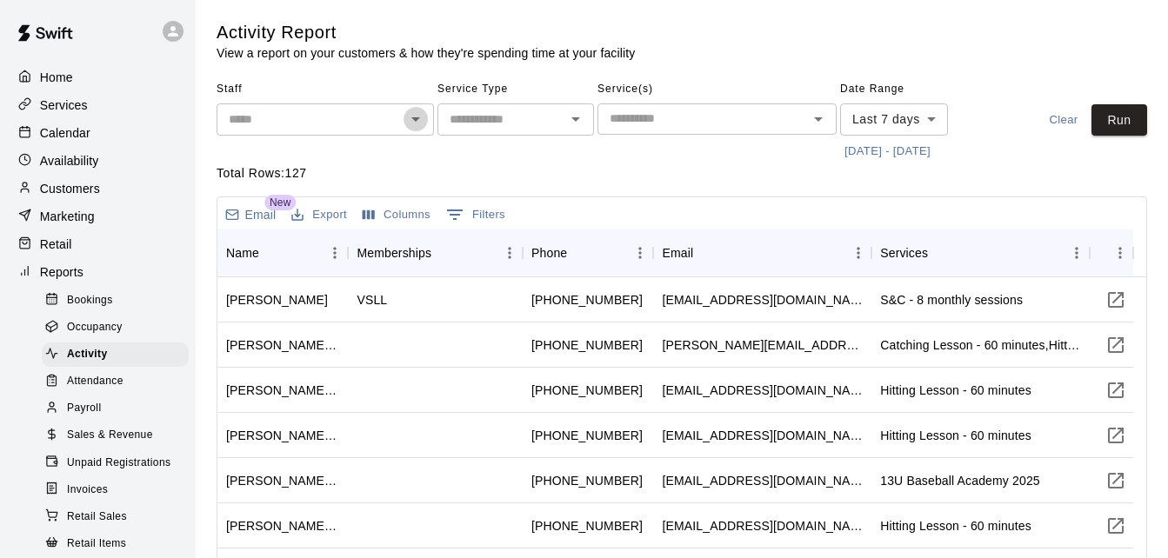
click at [423, 122] on icon "Open" at bounding box center [415, 119] width 21 height 21
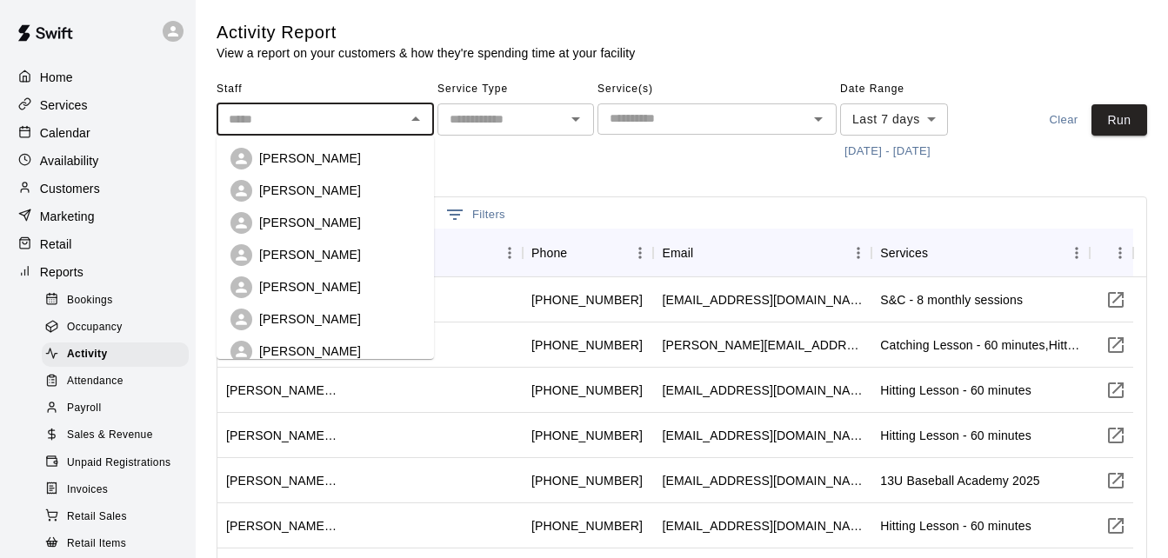
click at [359, 158] on div "[PERSON_NAME]" at bounding box center [339, 158] width 161 height 17
type input "**********"
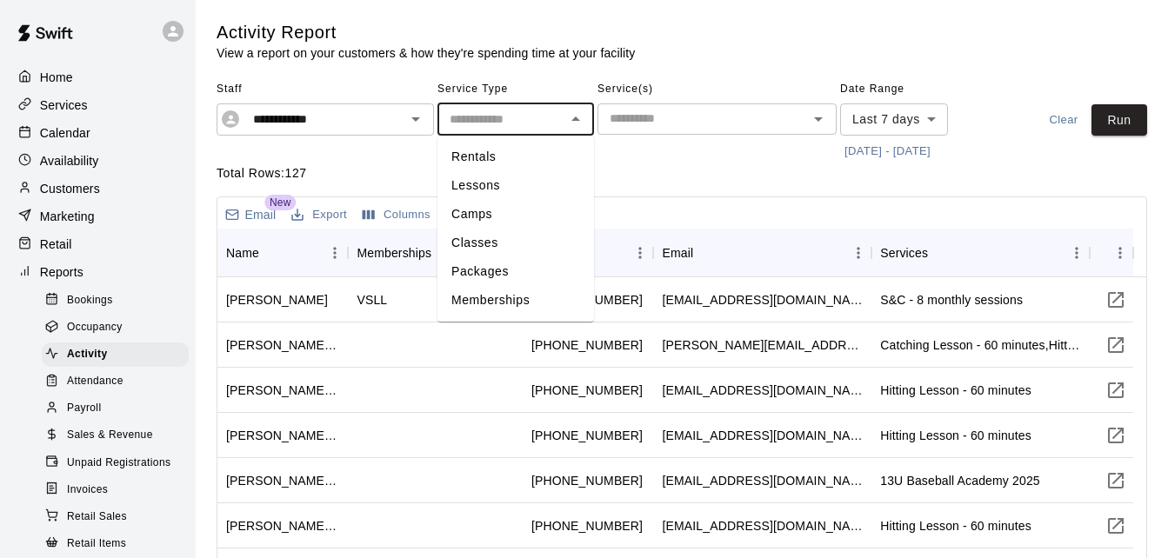
click at [528, 124] on input "text" at bounding box center [500, 120] width 117 height 22
click at [520, 184] on li "Lessons" at bounding box center [515, 185] width 156 height 29
type input "*******"
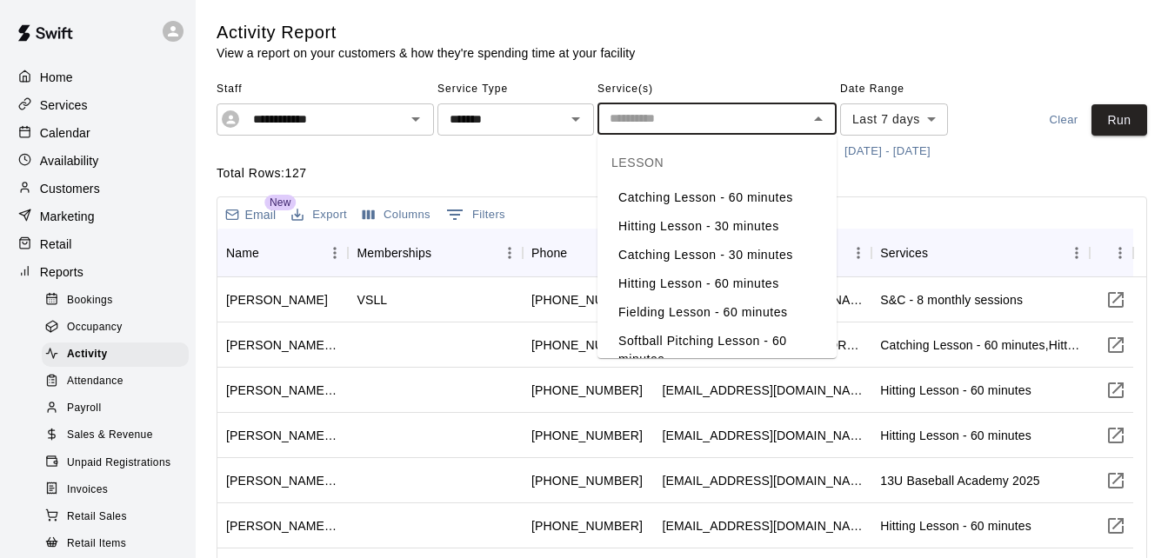
click at [682, 120] on input "text" at bounding box center [702, 119] width 200 height 22
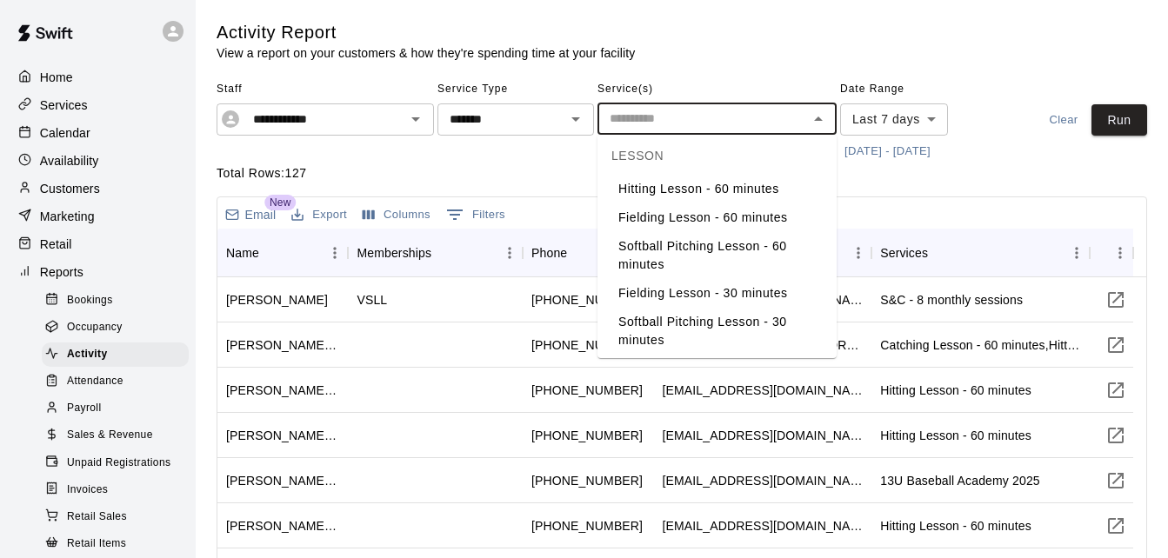
scroll to position [139, 0]
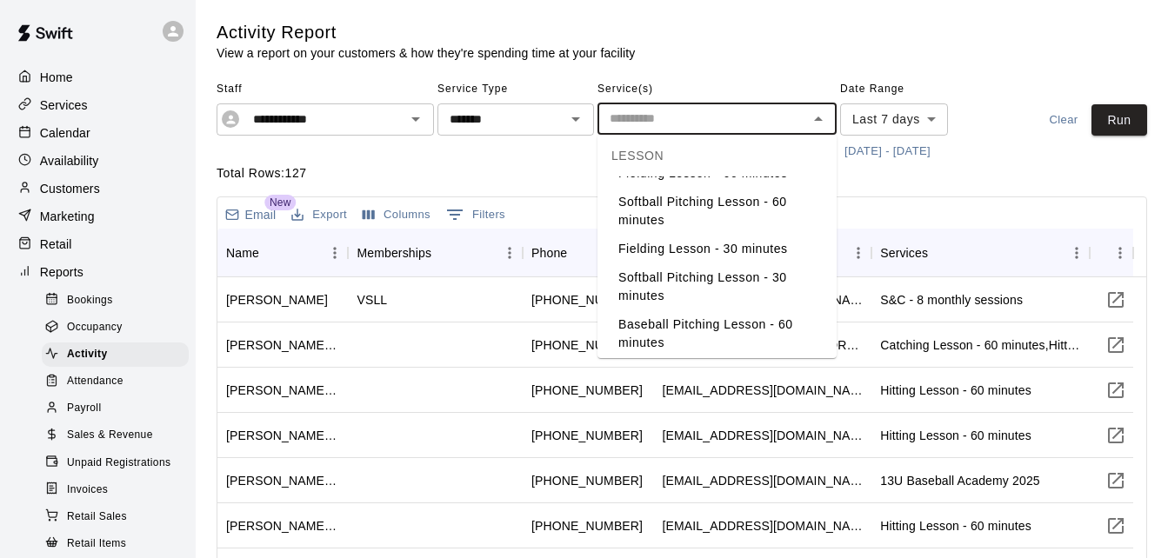
click at [766, 332] on li "Baseball Pitching Lesson - 60 minutes" at bounding box center [716, 333] width 239 height 47
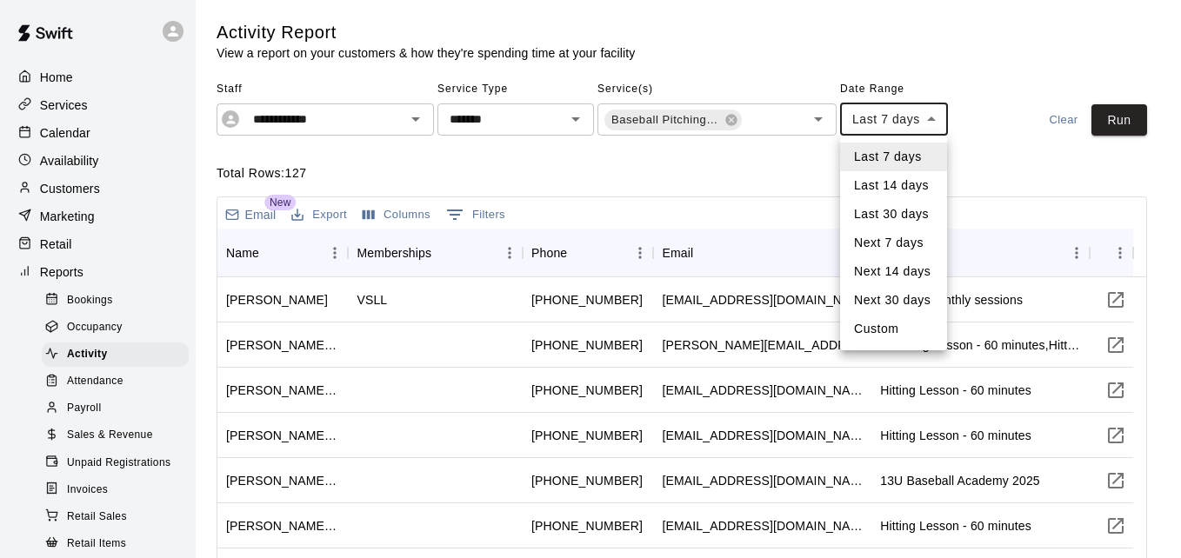
click at [927, 123] on body "**********" at bounding box center [590, 406] width 1181 height 812
click at [987, 168] on div at bounding box center [590, 279] width 1181 height 558
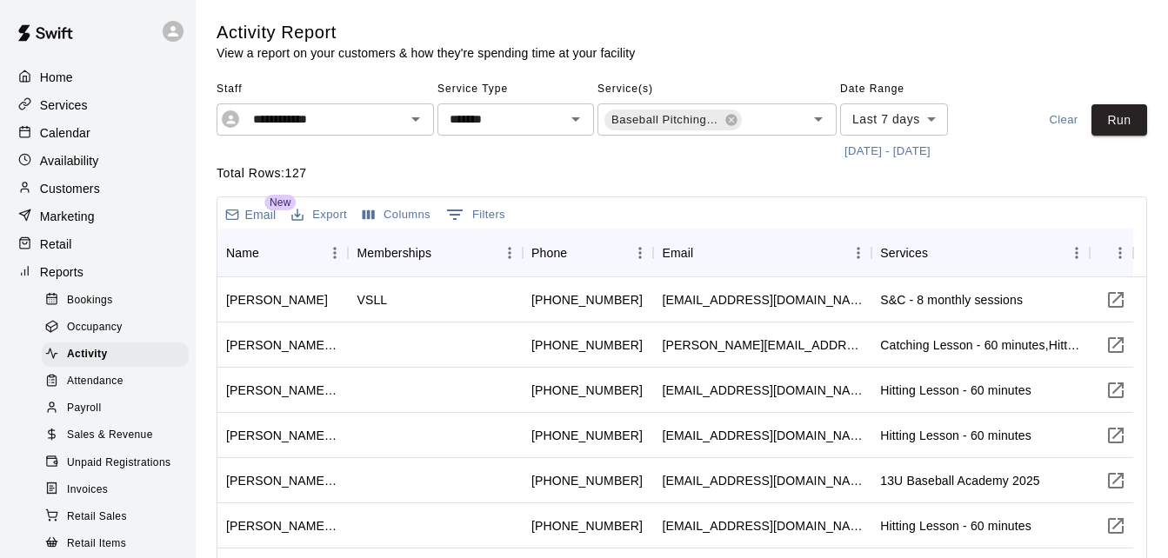
click at [987, 168] on p "Total Rows: 127" at bounding box center [681, 173] width 930 height 18
click at [882, 151] on button "[DATE] - [DATE]" at bounding box center [887, 151] width 95 height 27
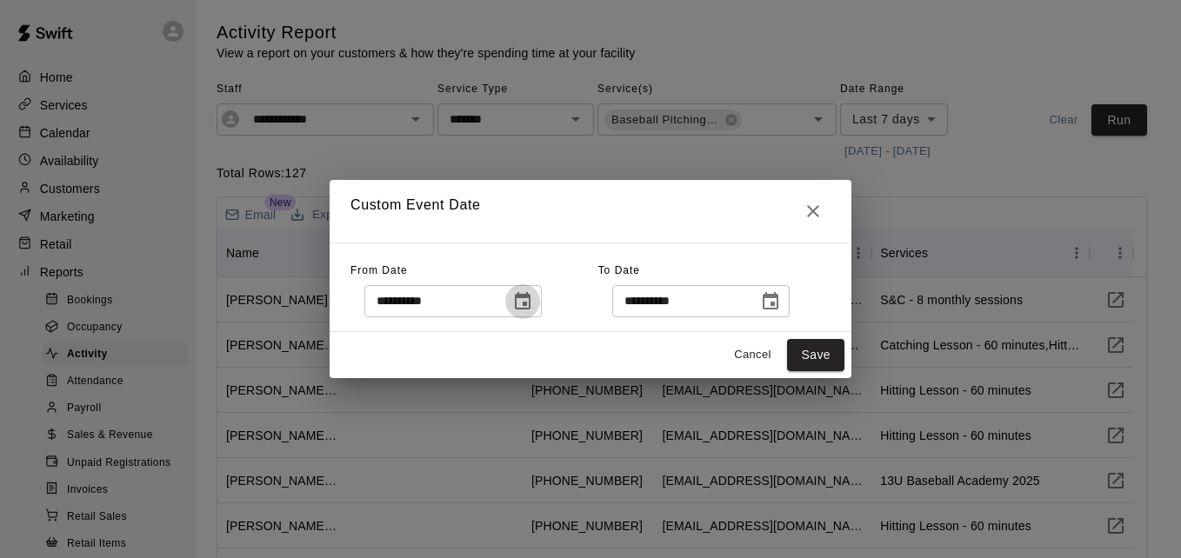
click at [530, 298] on icon "Choose date, selected date is Aug 4, 2025" at bounding box center [523, 300] width 16 height 17
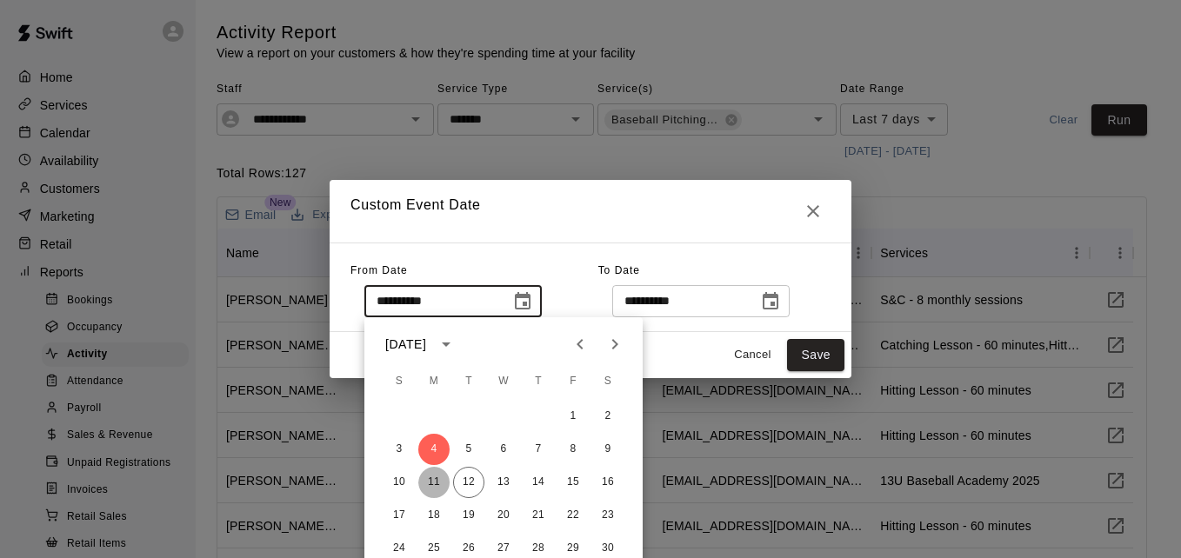
click at [436, 479] on button "11" at bounding box center [433, 482] width 31 height 31
type input "**********"
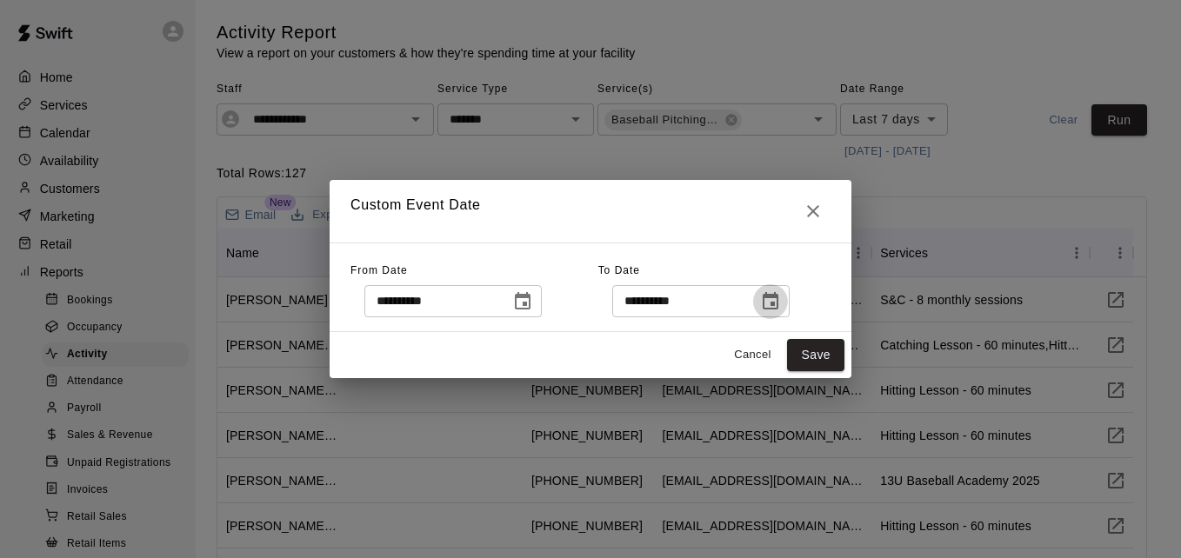
click at [778, 303] on icon "Choose date, selected date is Aug 12, 2025" at bounding box center [770, 300] width 16 height 17
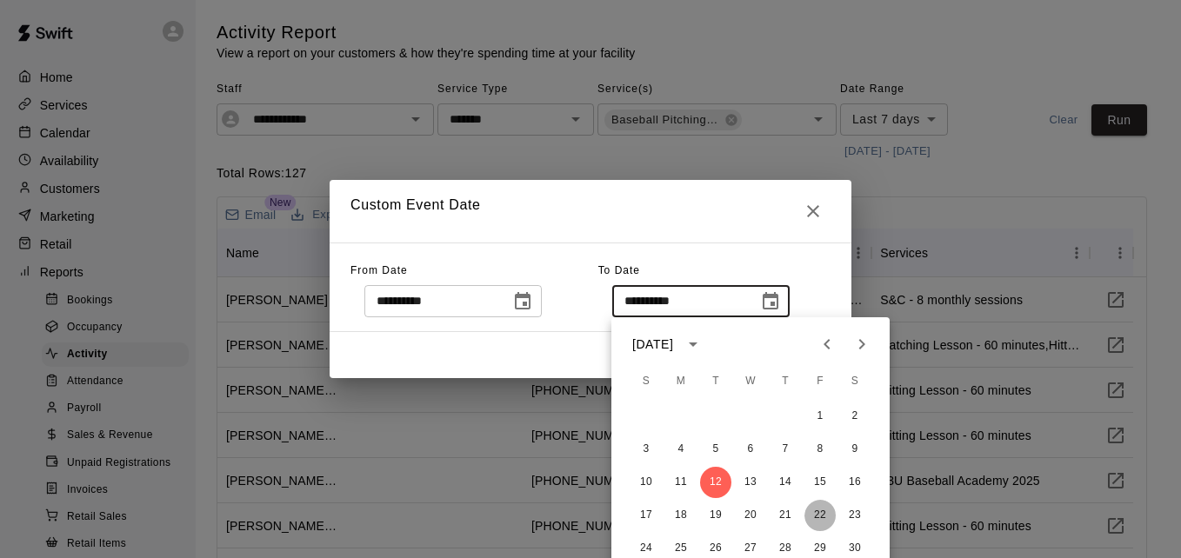
click at [823, 511] on button "22" at bounding box center [819, 515] width 31 height 31
type input "**********"
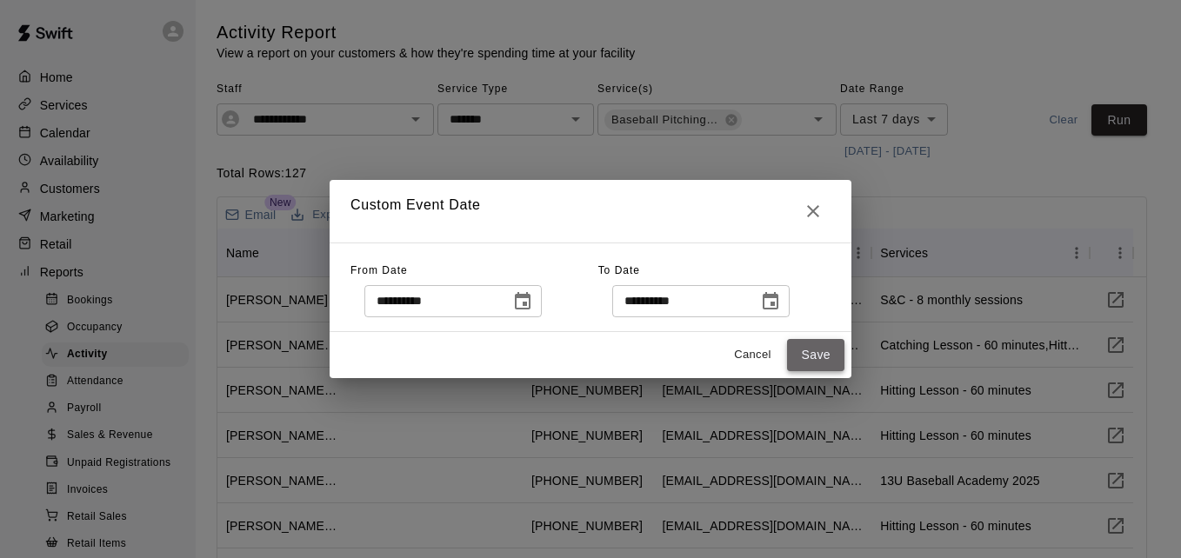
click at [821, 359] on button "Save" at bounding box center [815, 355] width 57 height 32
type input "******"
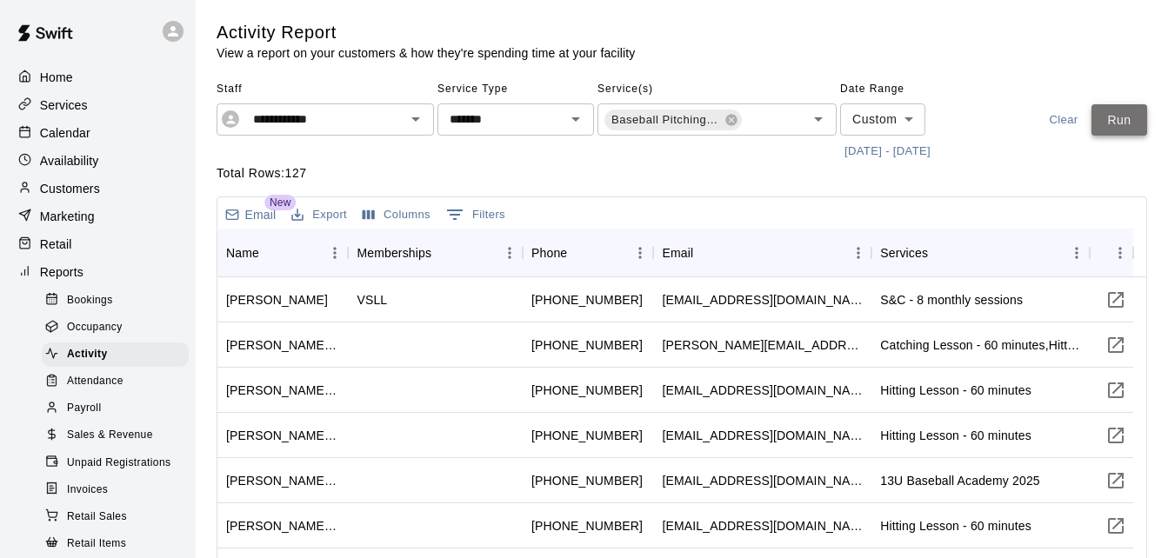
click at [1130, 115] on button "Run" at bounding box center [1119, 120] width 56 height 32
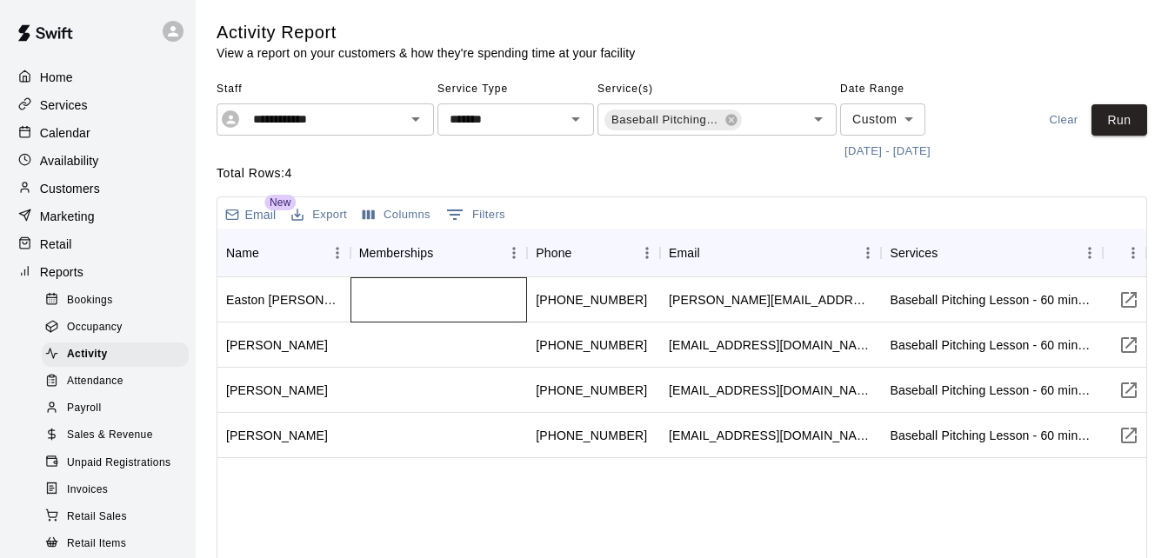
click at [488, 304] on div at bounding box center [438, 299] width 177 height 45
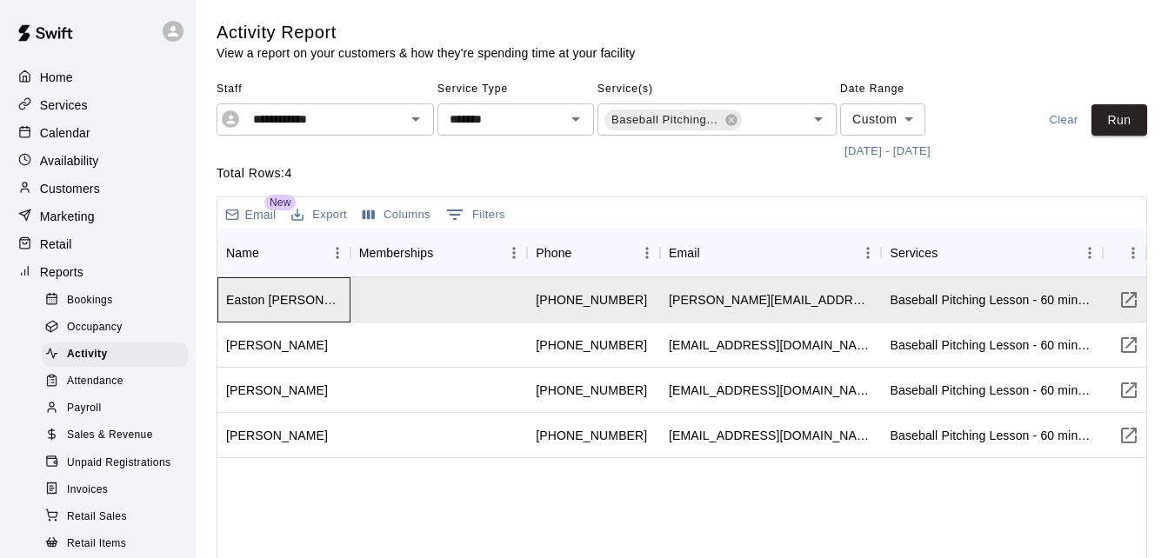
click at [282, 307] on div "Easton [PERSON_NAME]" at bounding box center [284, 299] width 116 height 17
click at [891, 151] on button "[DATE] - [DATE]" at bounding box center [887, 151] width 95 height 27
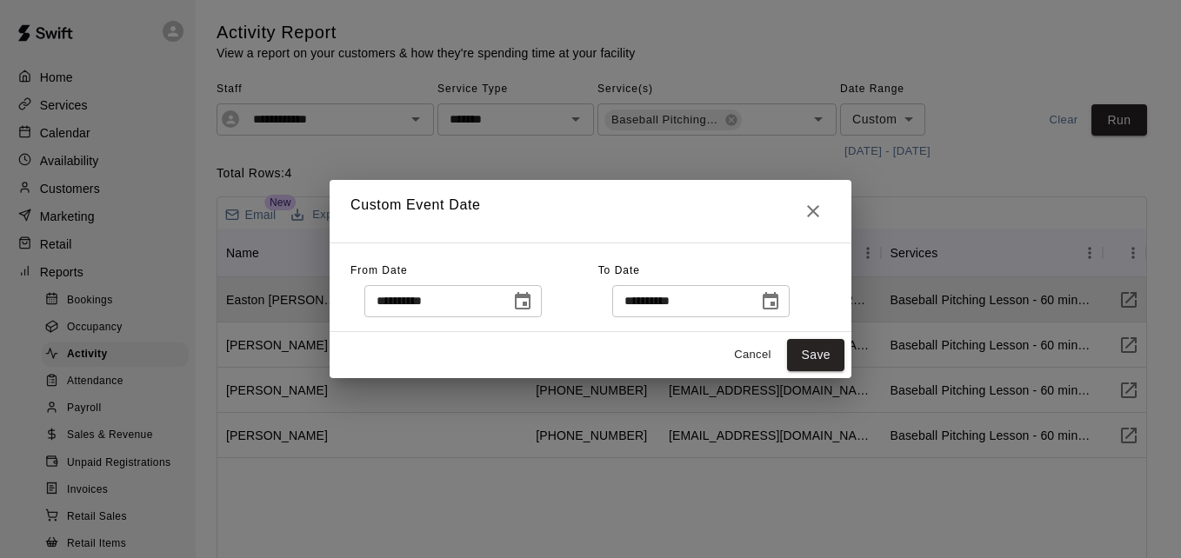
click at [530, 308] on icon "Choose date, selected date is Aug 11, 2025" at bounding box center [523, 300] width 16 height 17
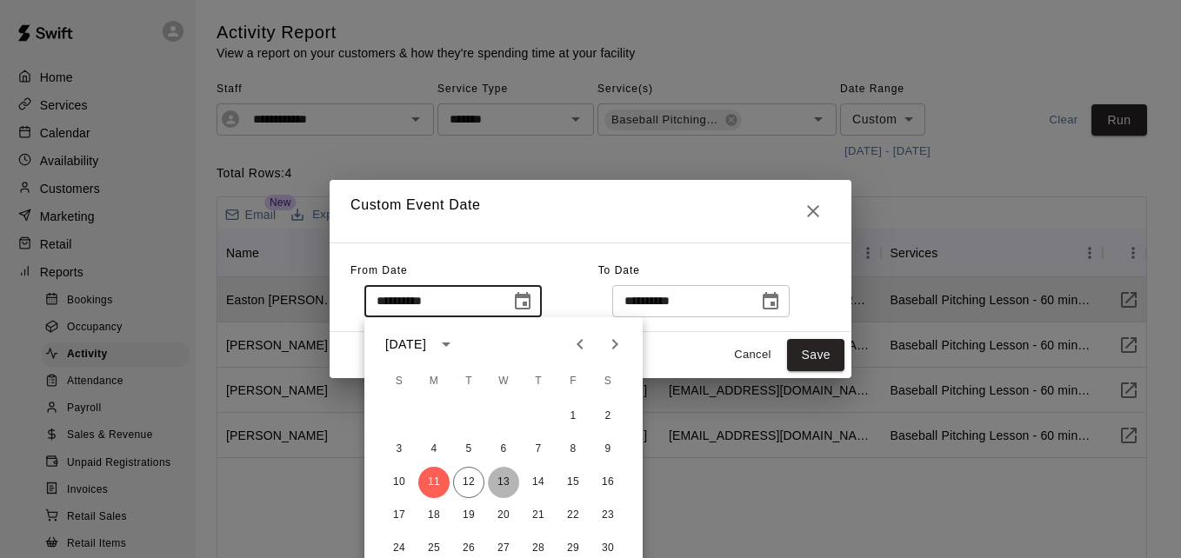
click at [495, 480] on button "13" at bounding box center [503, 482] width 31 height 31
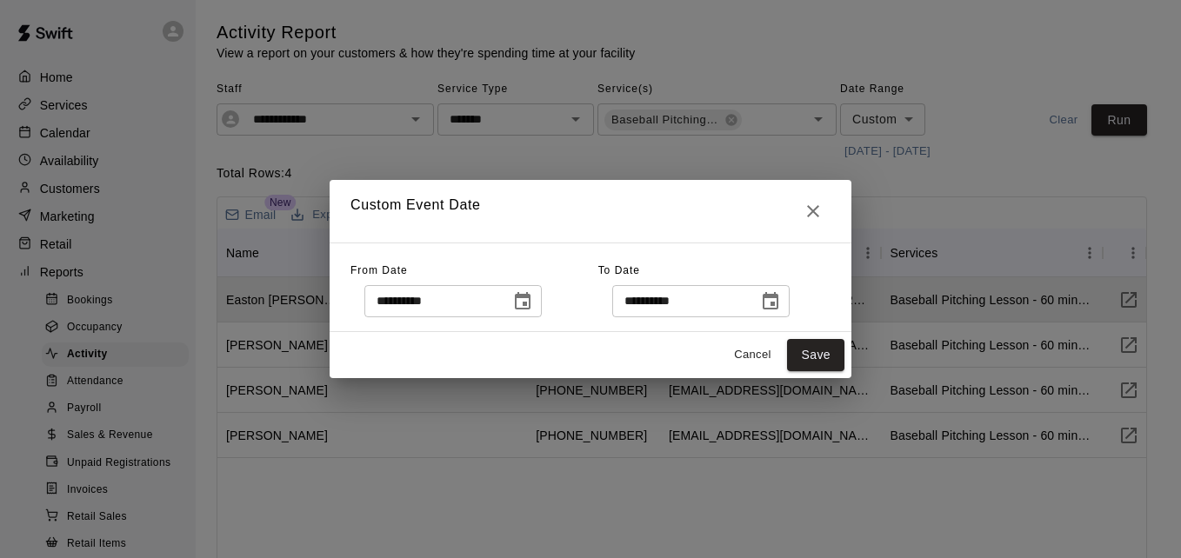
type input "**********"
click at [801, 354] on button "Save" at bounding box center [815, 355] width 57 height 32
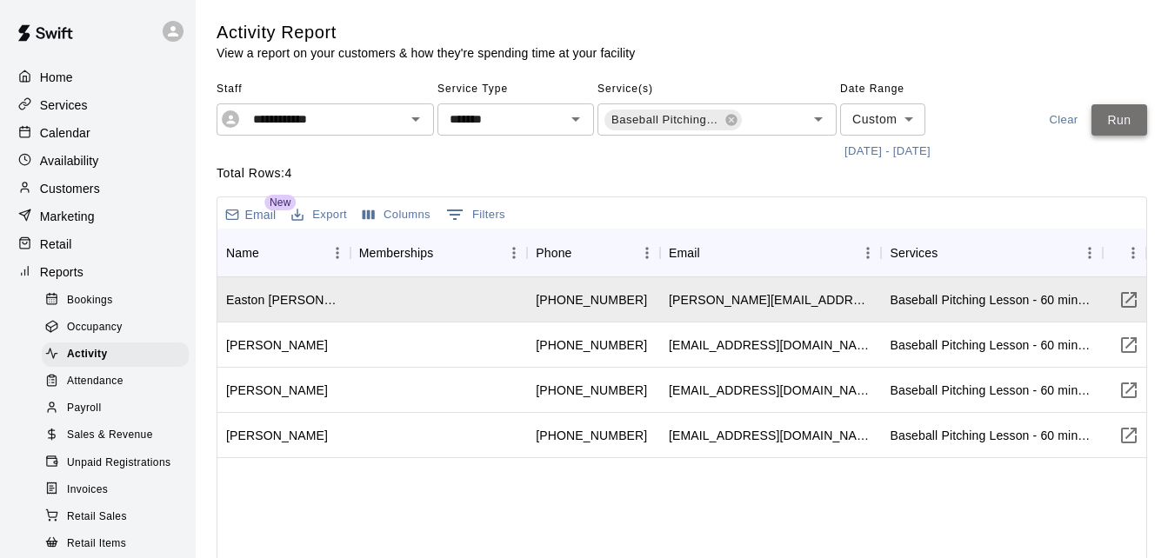
click at [1112, 121] on button "Run" at bounding box center [1119, 120] width 56 height 32
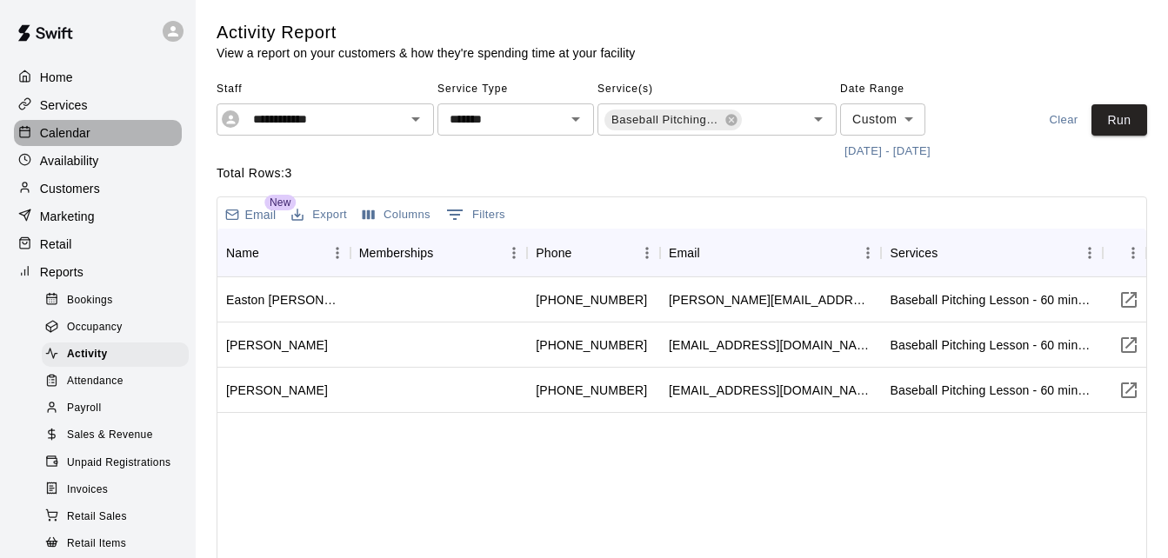
click at [126, 141] on div "Calendar" at bounding box center [98, 133] width 168 height 26
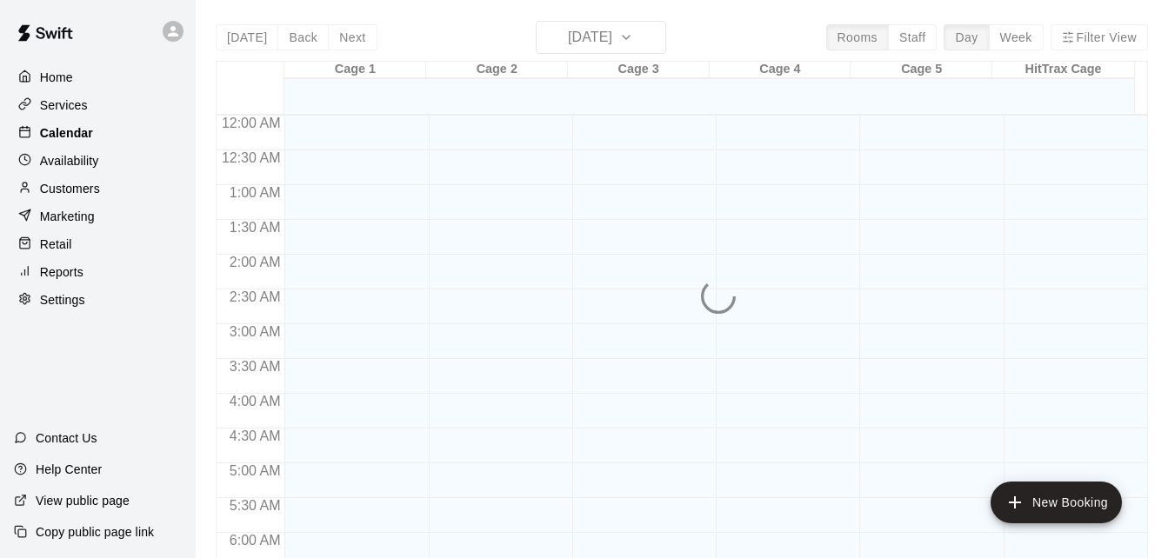
scroll to position [1154, 0]
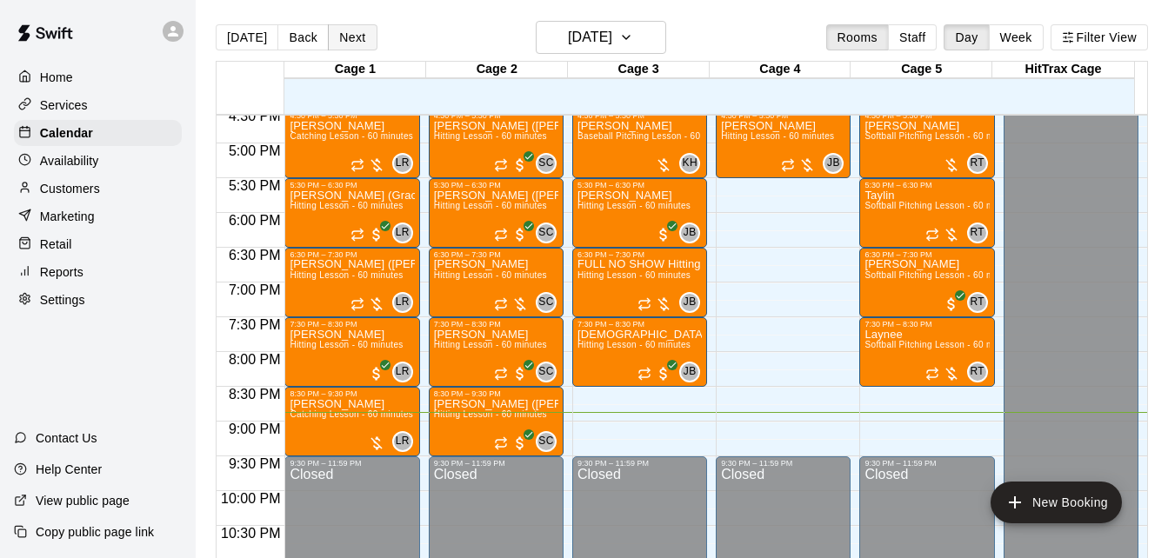
click at [353, 44] on button "Next" at bounding box center [352, 37] width 49 height 26
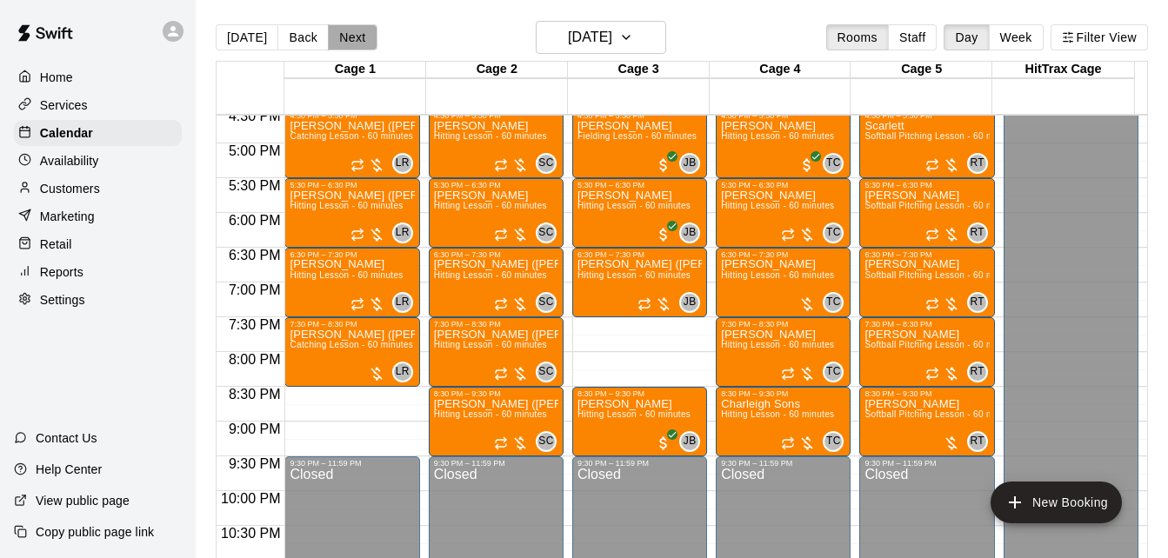
click at [353, 44] on button "Next" at bounding box center [352, 37] width 49 height 26
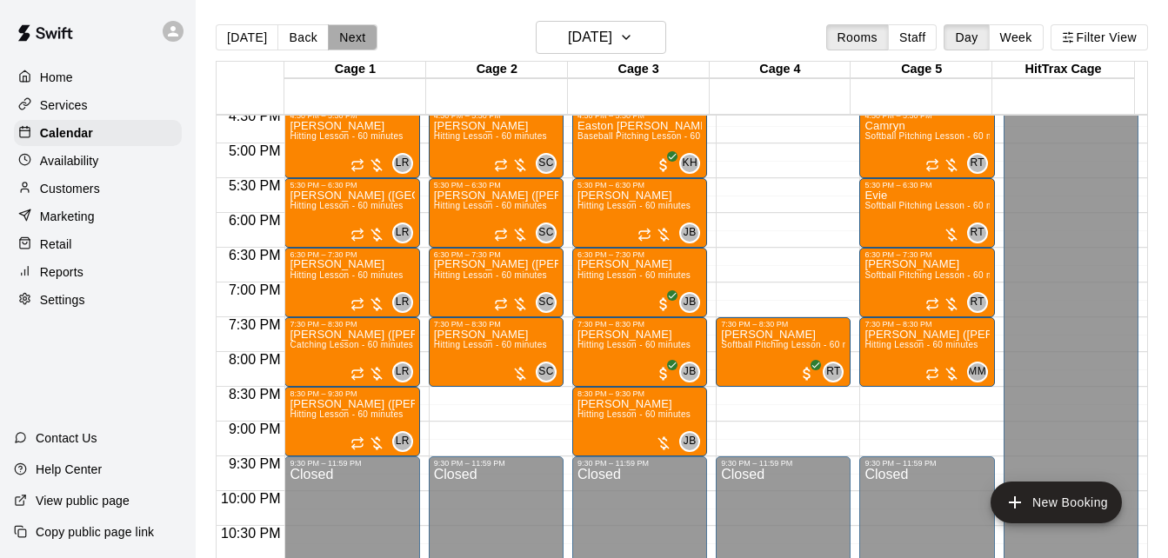
click at [356, 34] on button "Next" at bounding box center [352, 37] width 49 height 26
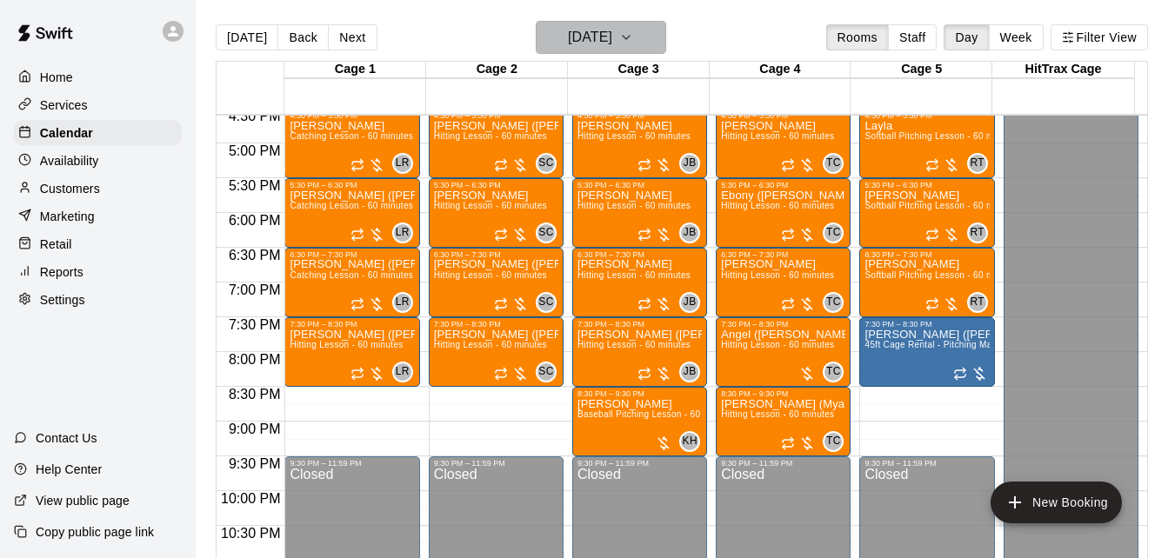
click at [584, 33] on h6 "[DATE]" at bounding box center [590, 37] width 44 height 24
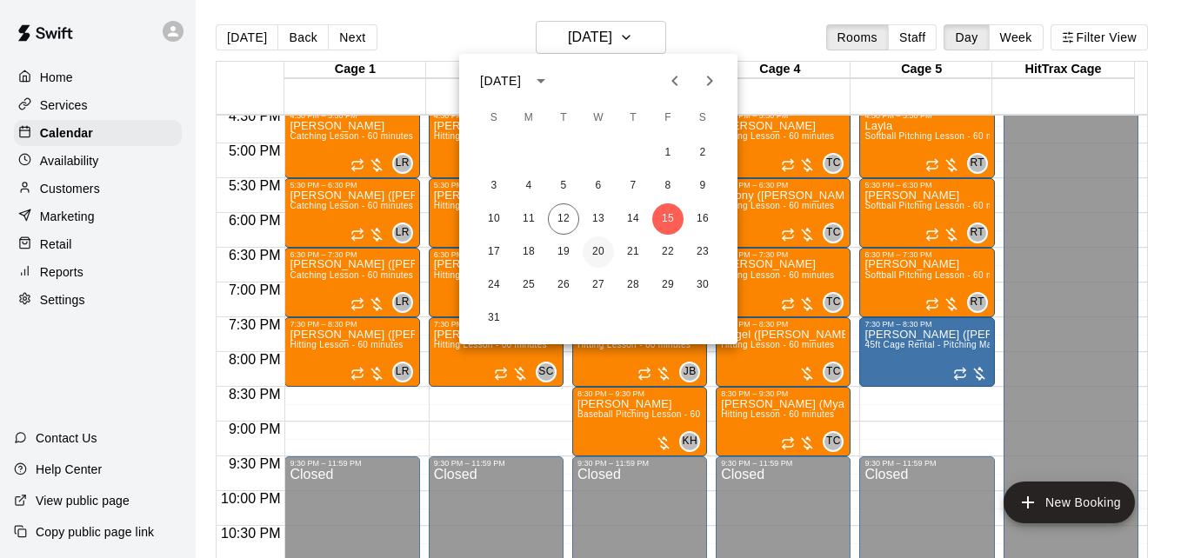
click at [601, 252] on button "20" at bounding box center [597, 251] width 31 height 31
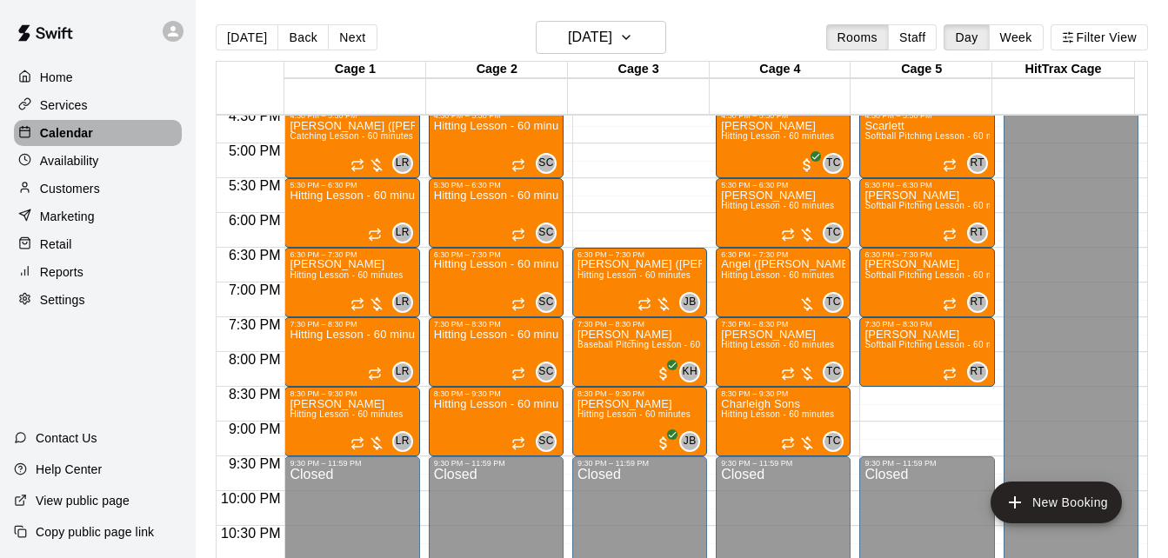
click at [113, 132] on div "Calendar" at bounding box center [98, 133] width 168 height 26
